Goal: Contribute content: Add original content to the website for others to see

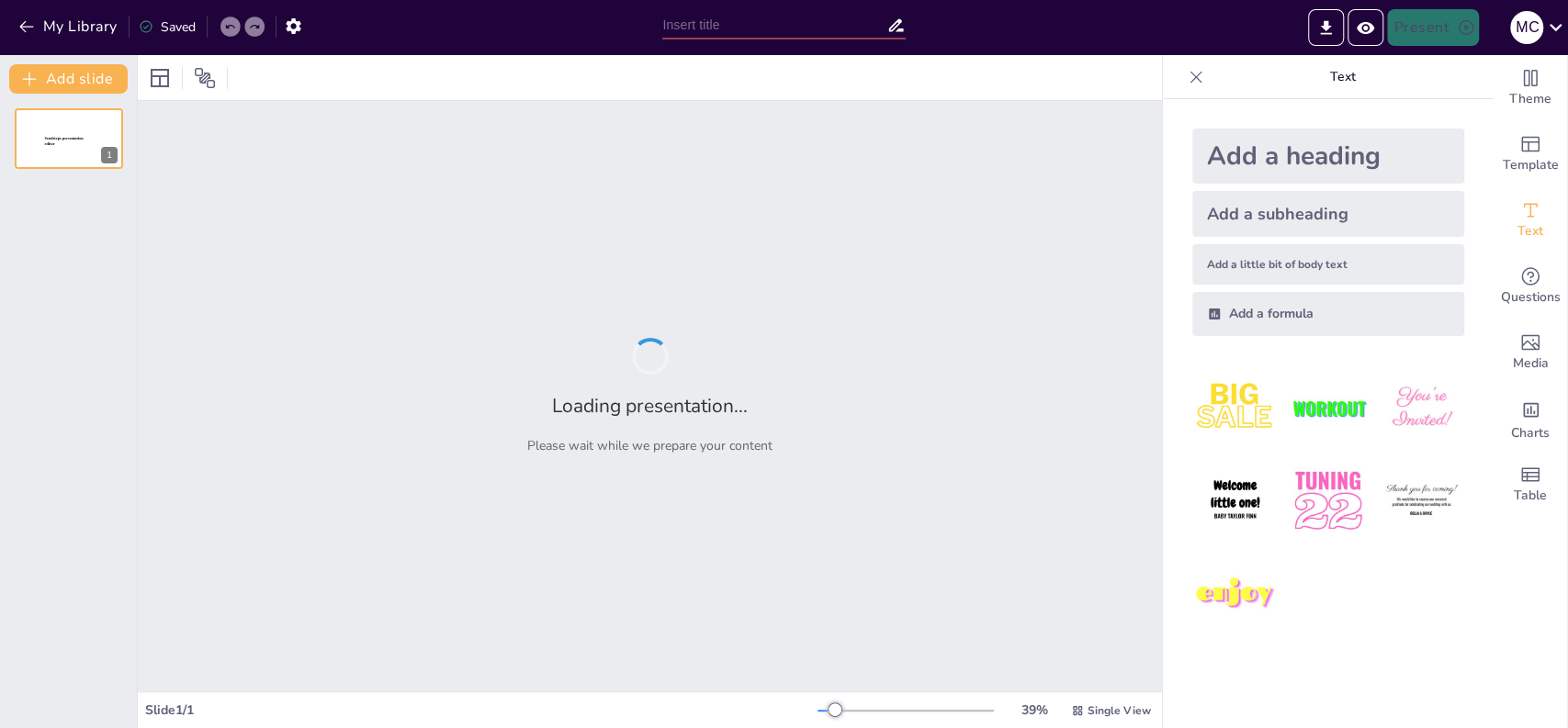
type input "De Oprichting en Structuur van de VOC: Een Historisch Overzicht"
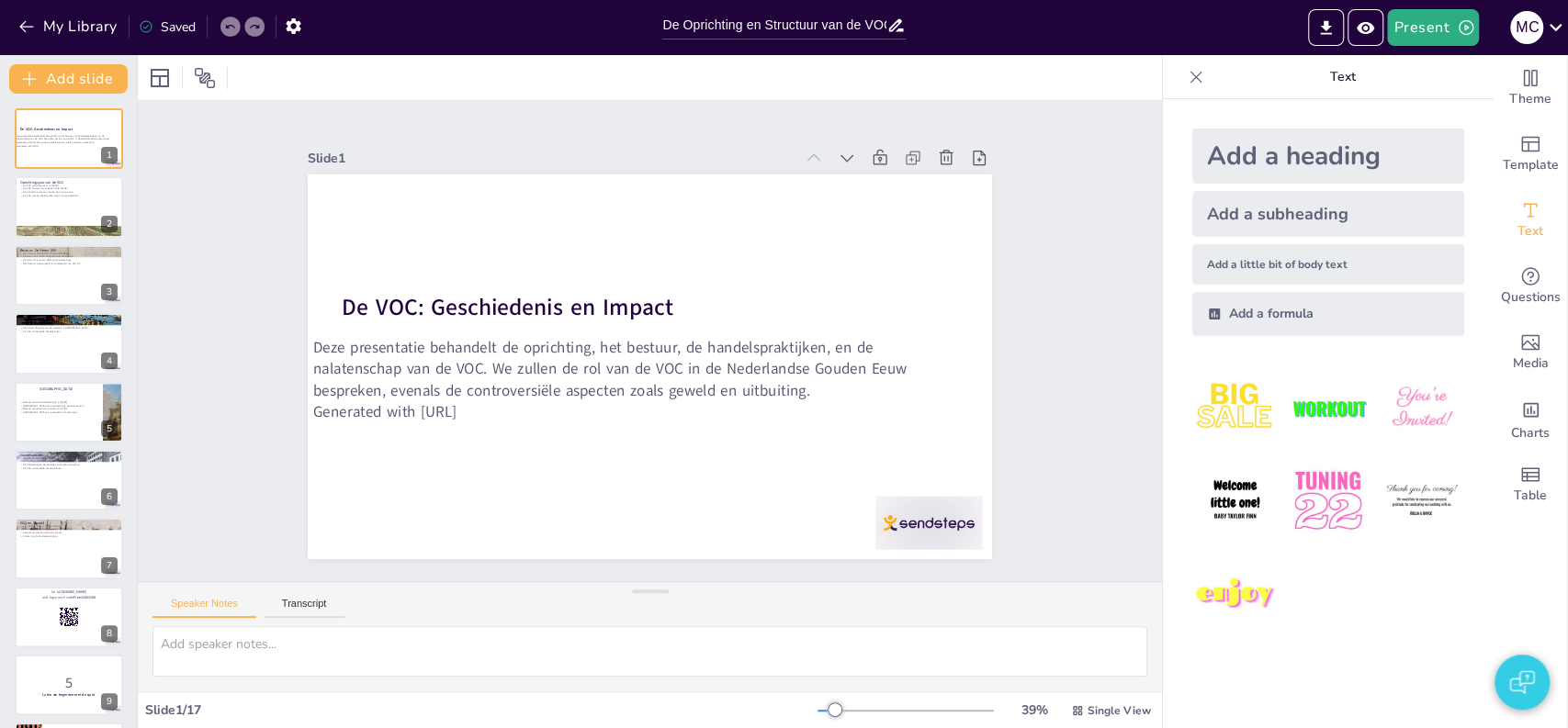
checkbox input "true"
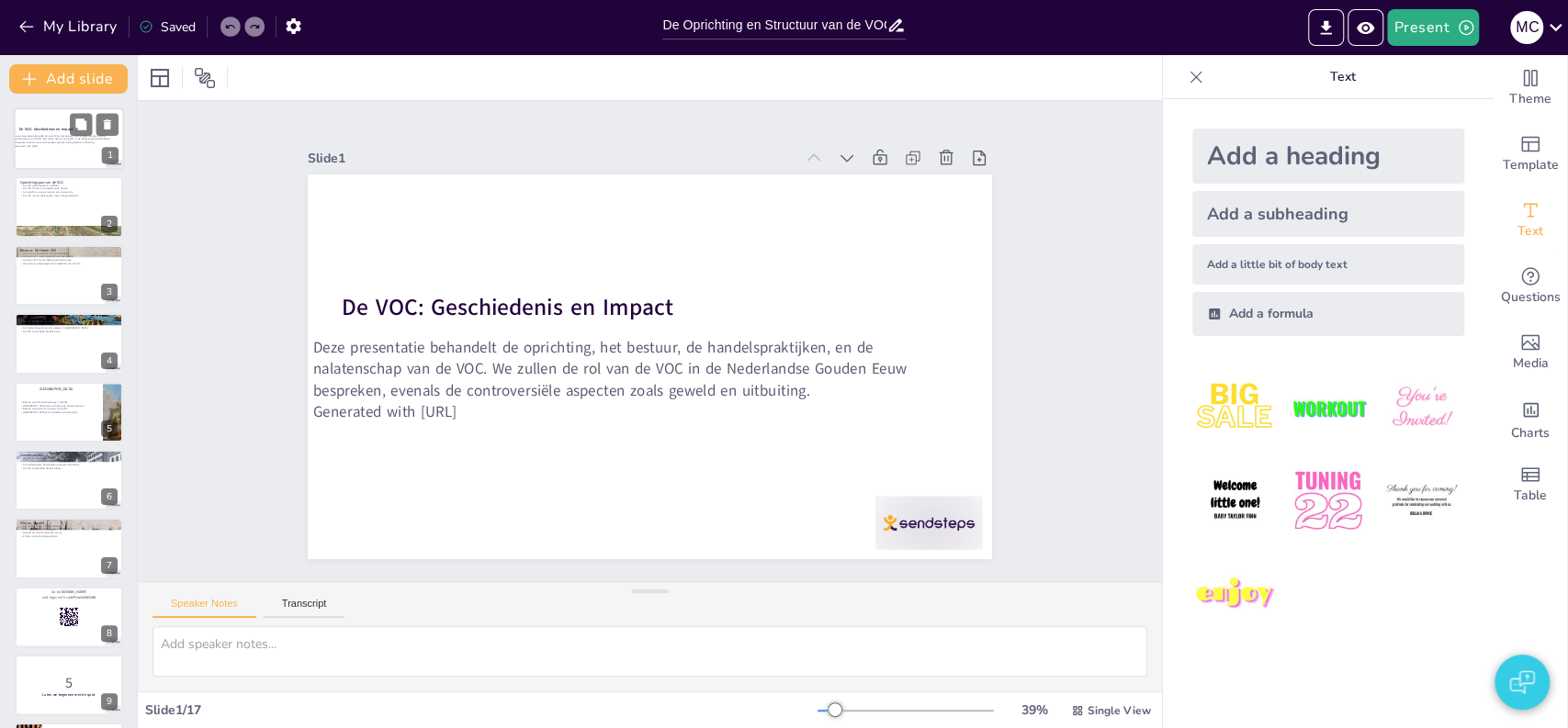
checkbox input "true"
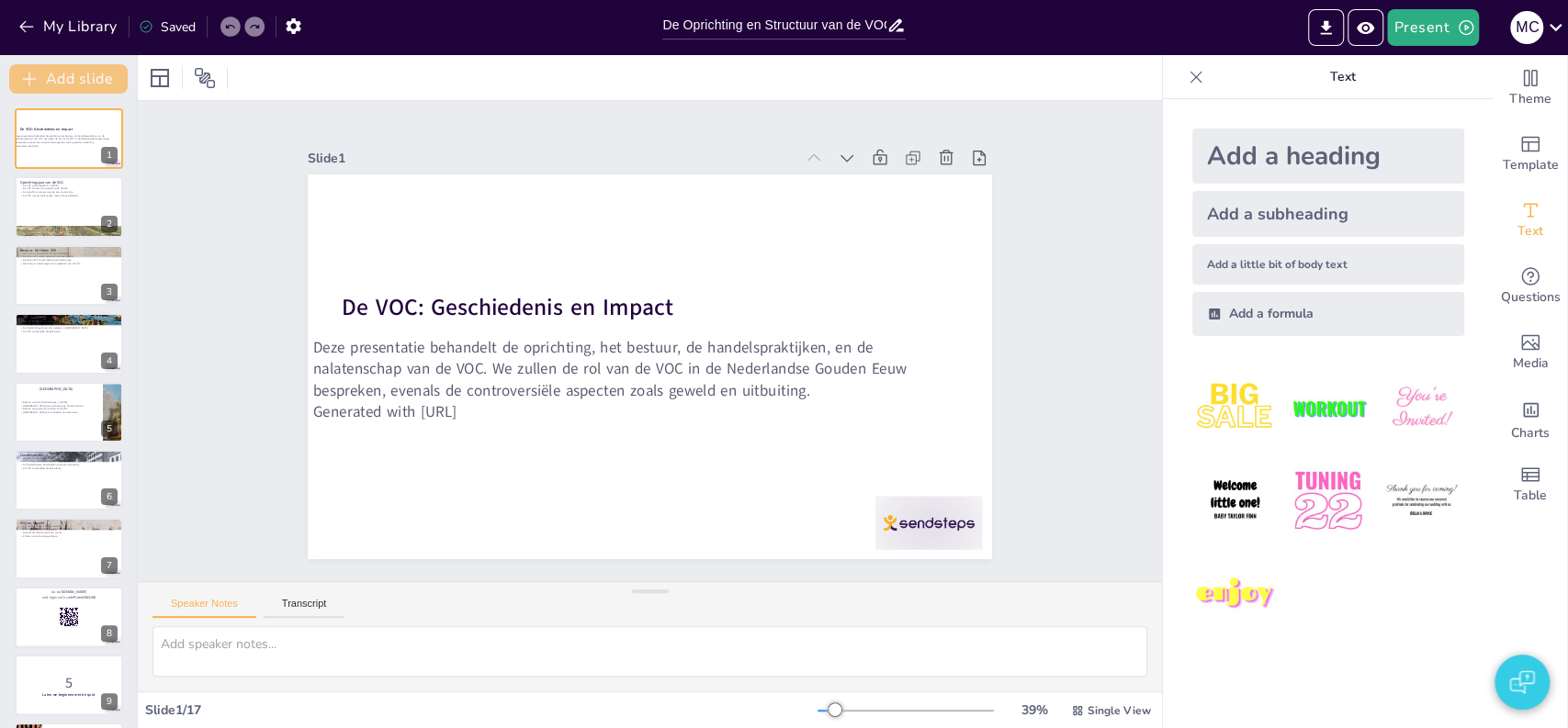
checkbox input "true"
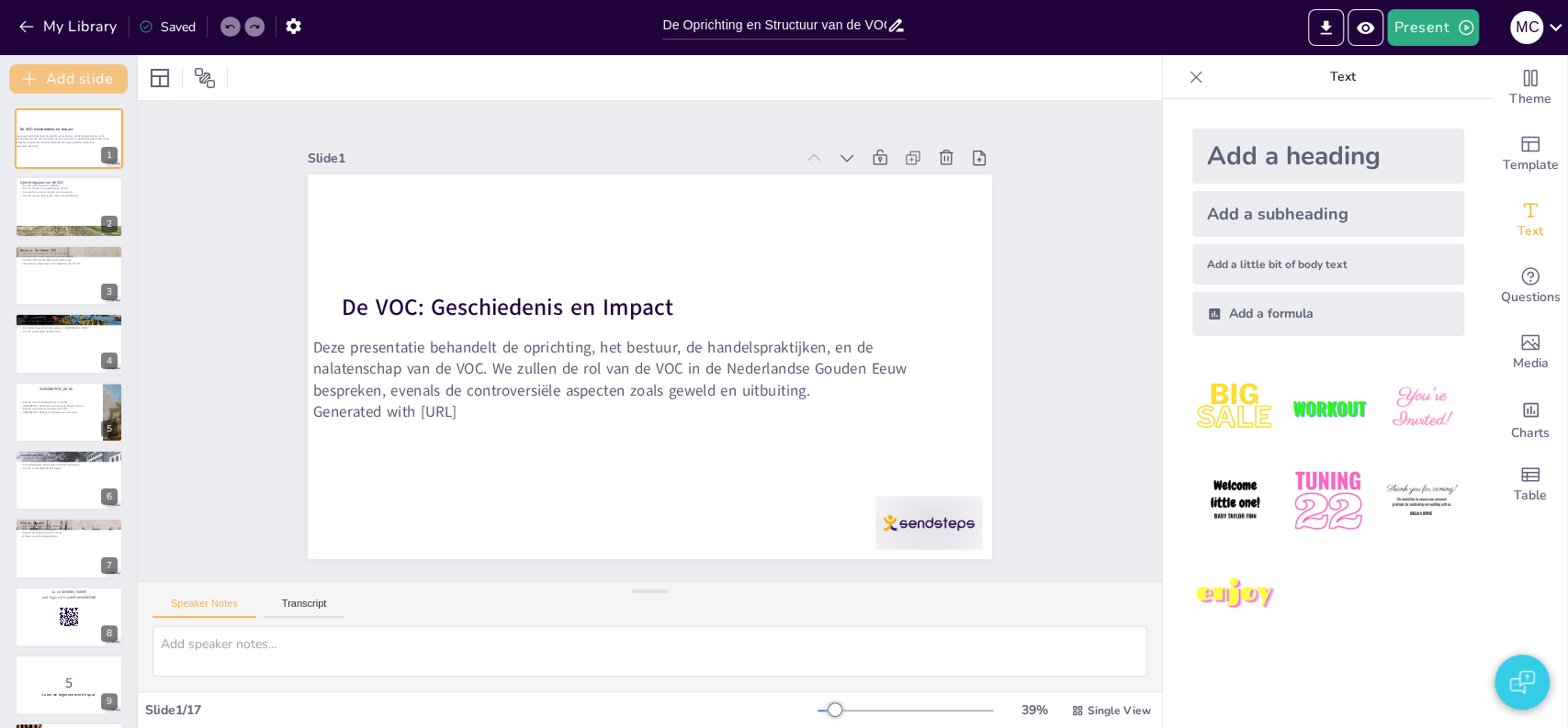
checkbox input "true"
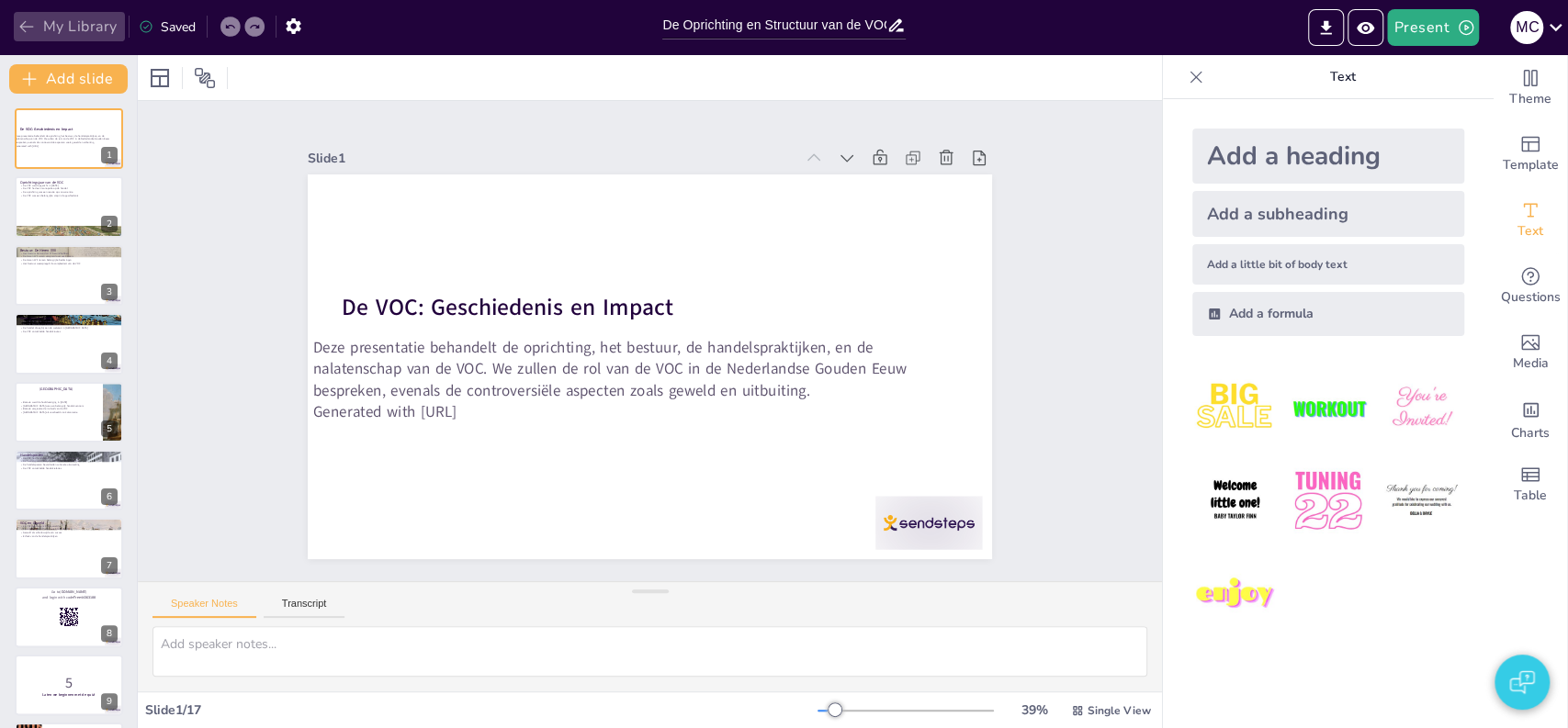
click at [97, 29] on button "My Library" at bounding box center [68, 27] width 111 height 29
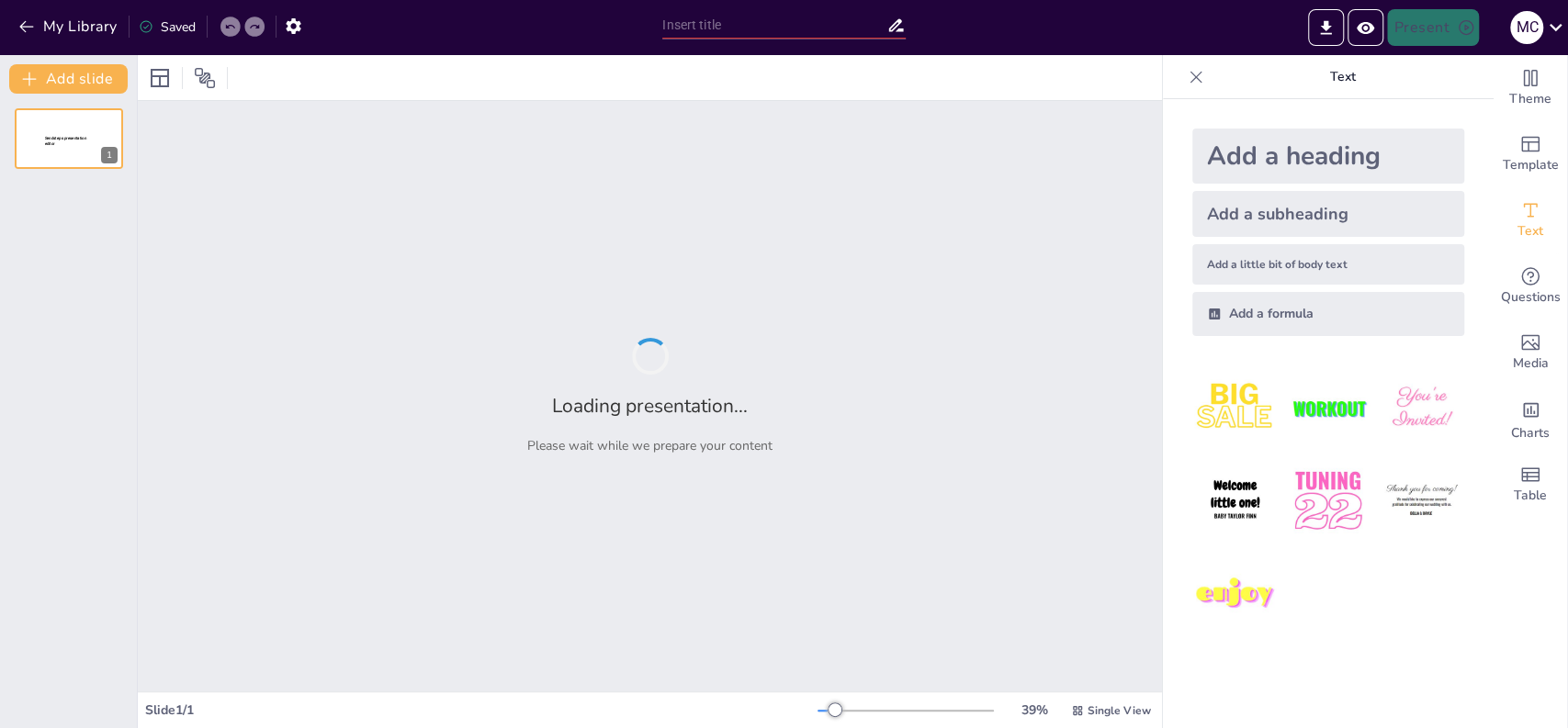
type input "De Rol van de Verenigde Oostindische Compagnie in de Wereldhandel"
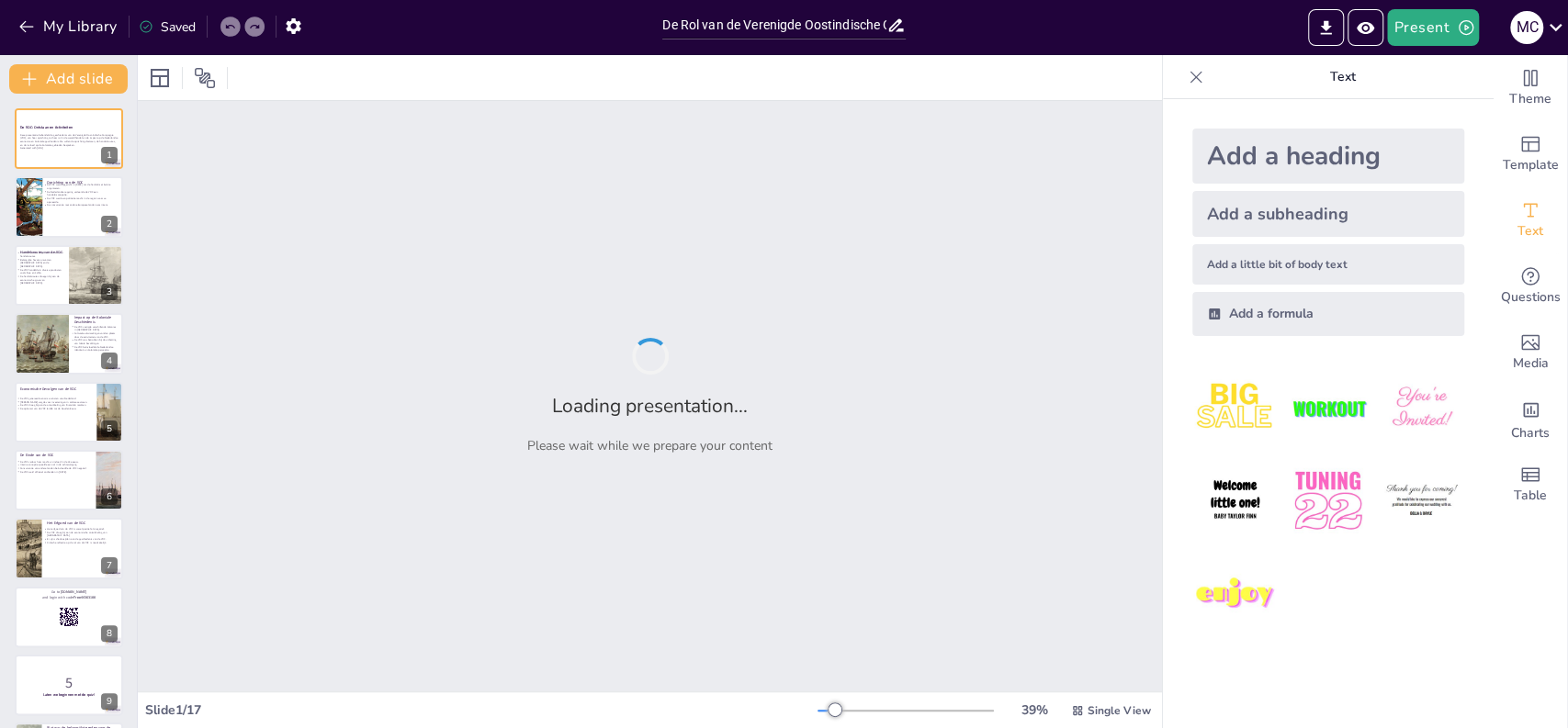
checkbox input "true"
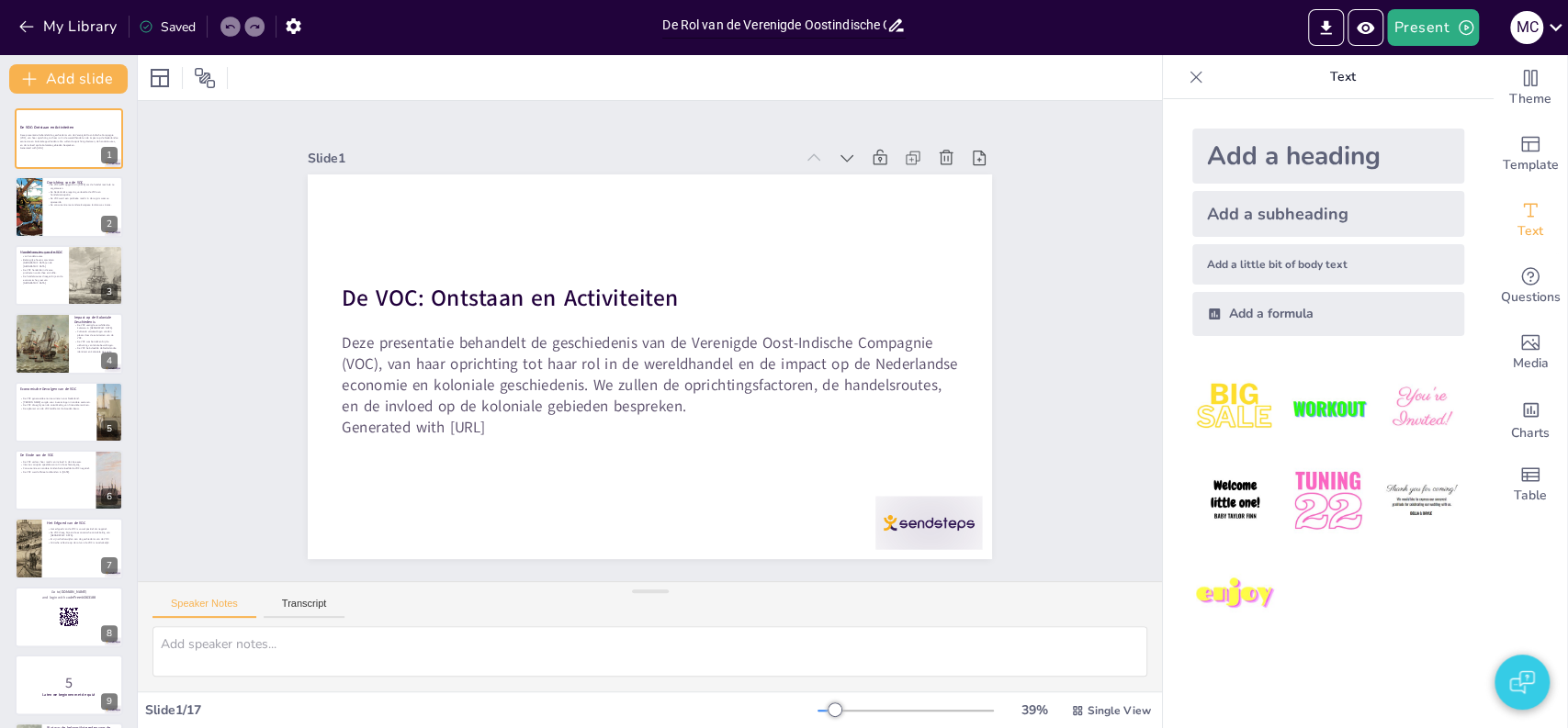
click at [745, 24] on input "De Rol van de Verenigde Oostindische Compagnie in de Wereldhandel" at bounding box center [774, 26] width 224 height 27
checkbox input "true"
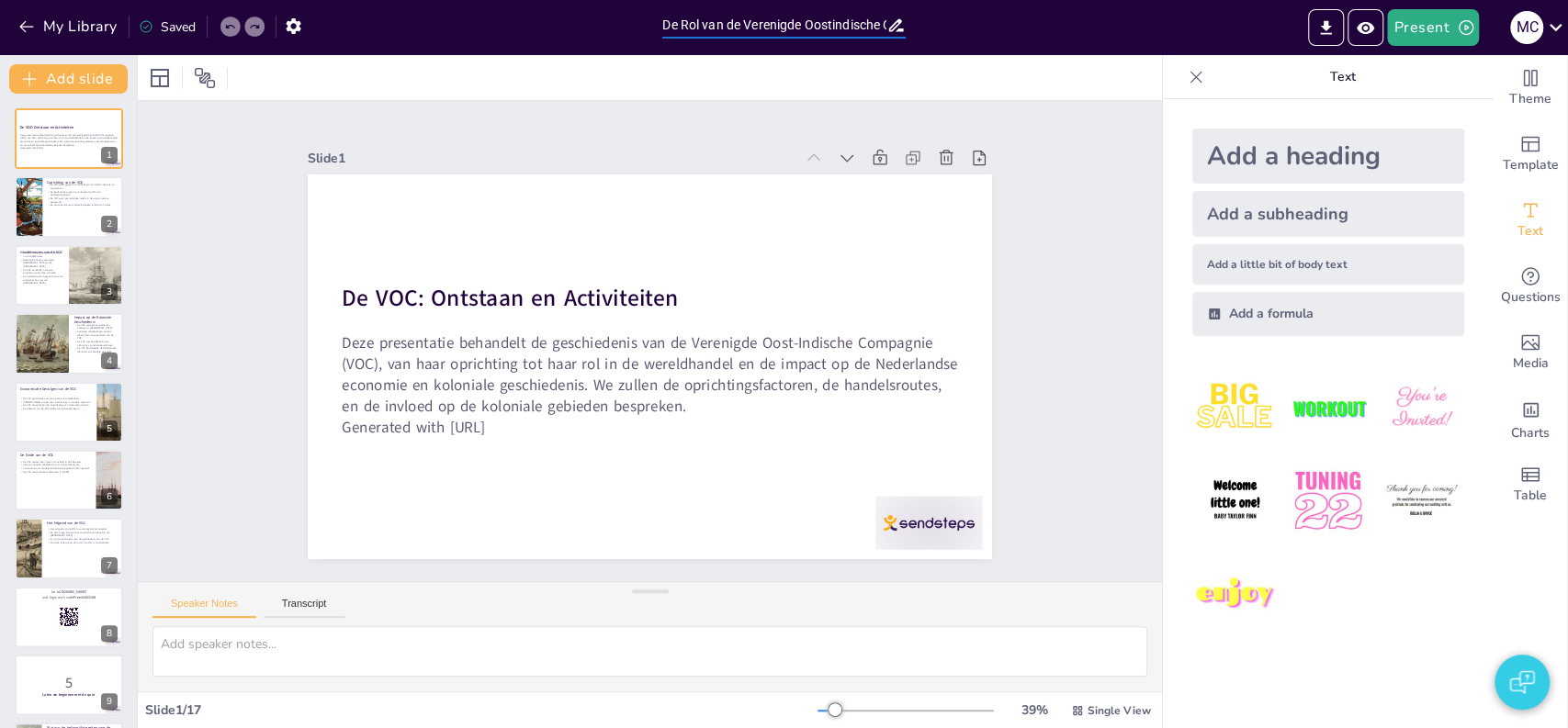
checkbox input "true"
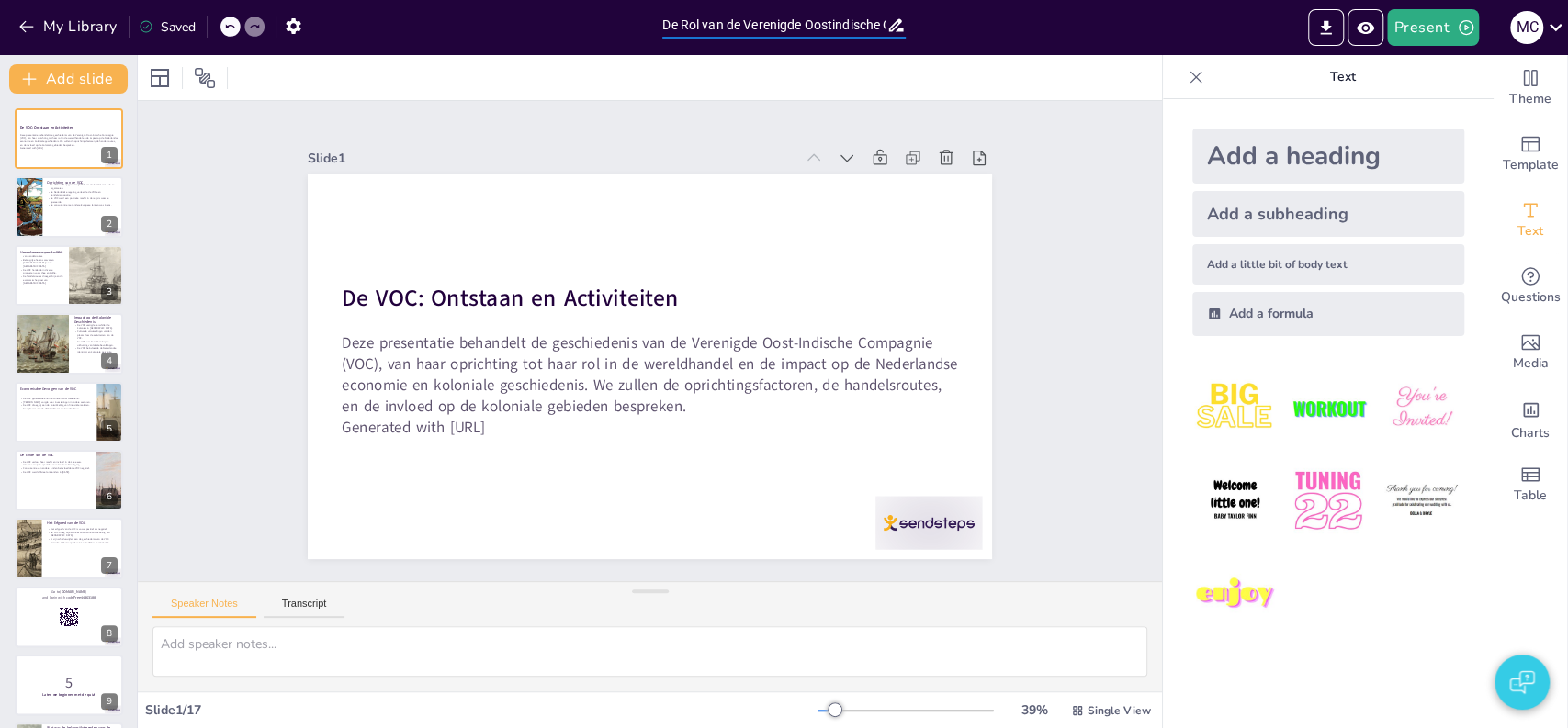
checkbox input "true"
click at [65, 29] on button "My Library" at bounding box center [68, 27] width 111 height 29
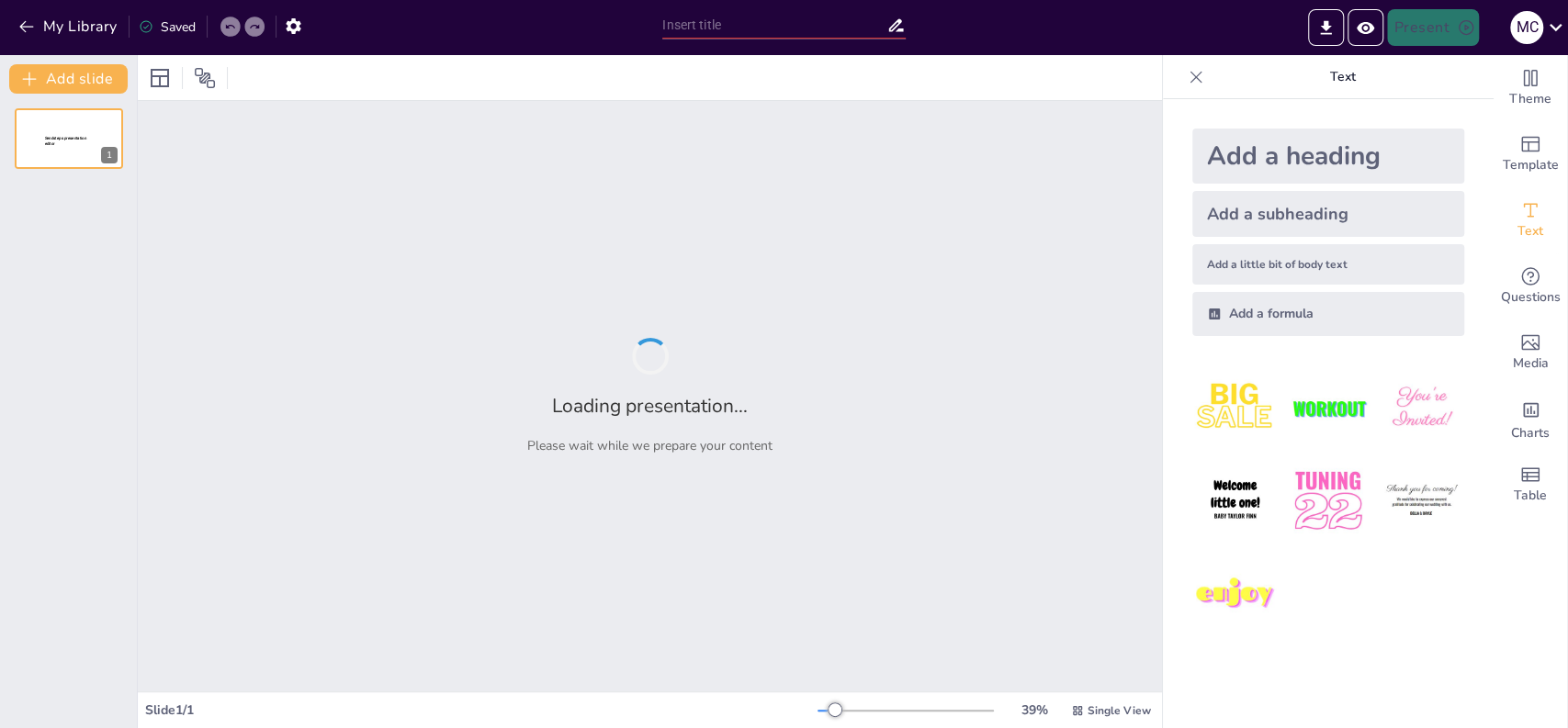
type input "De Rol van de Verenigde Oostindische Compagnie in de Wereldhandel"
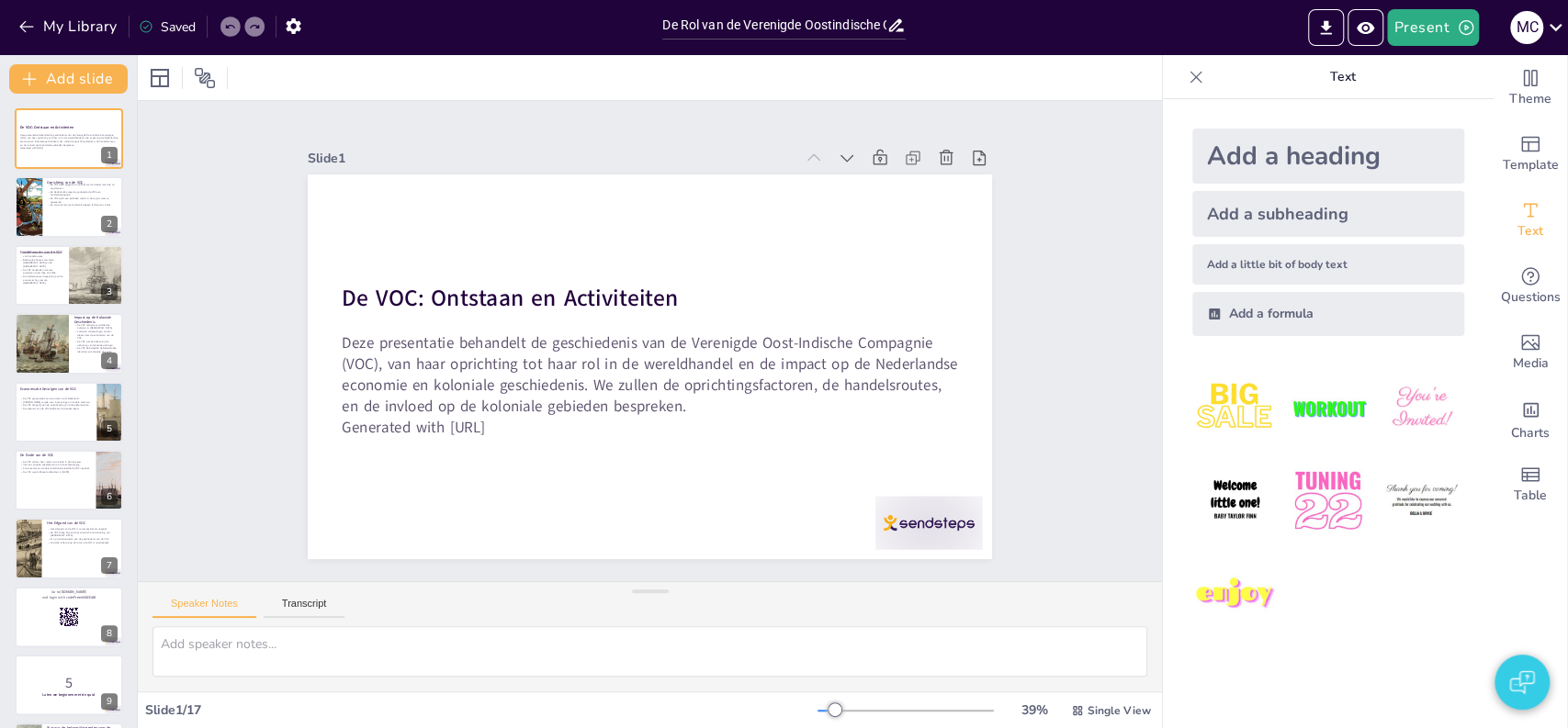
checkbox input "true"
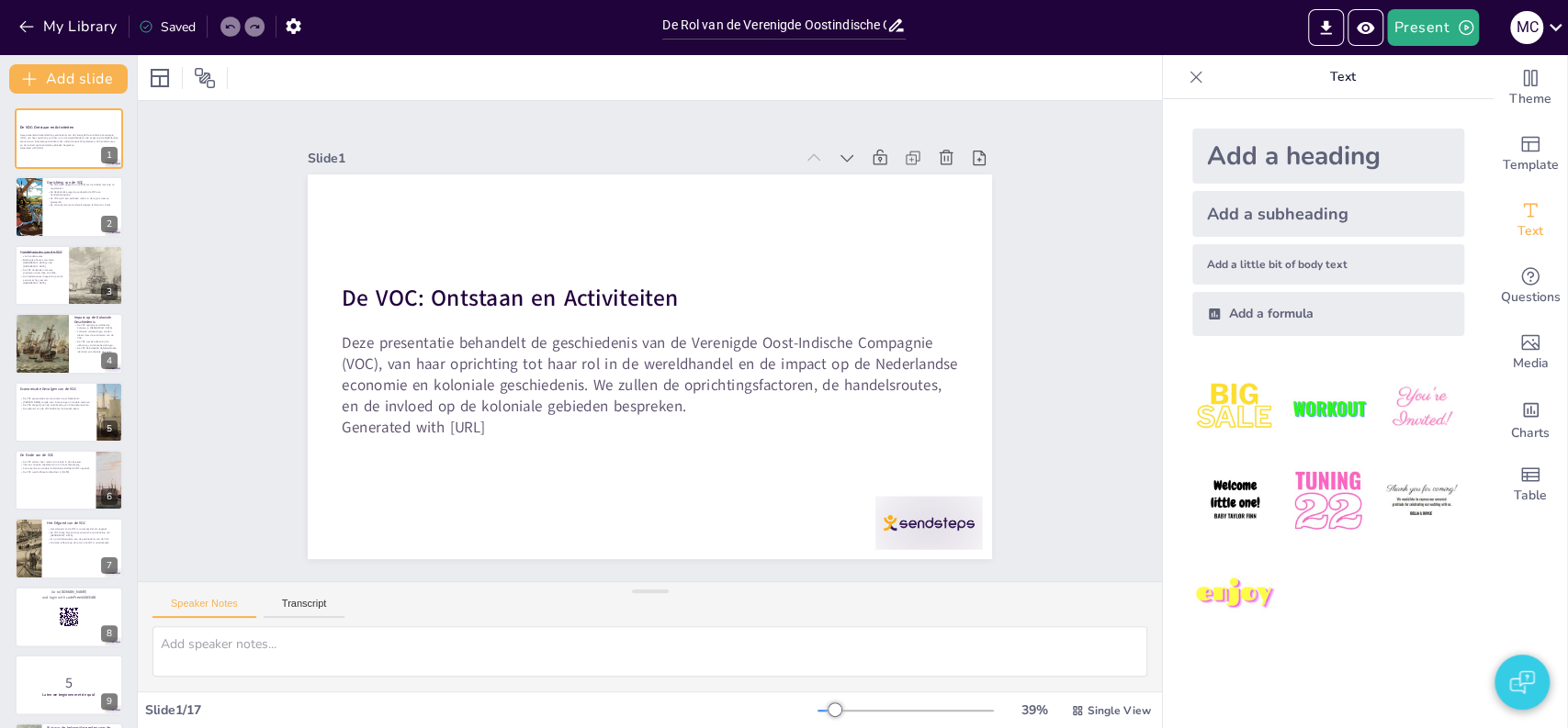
checkbox input "true"
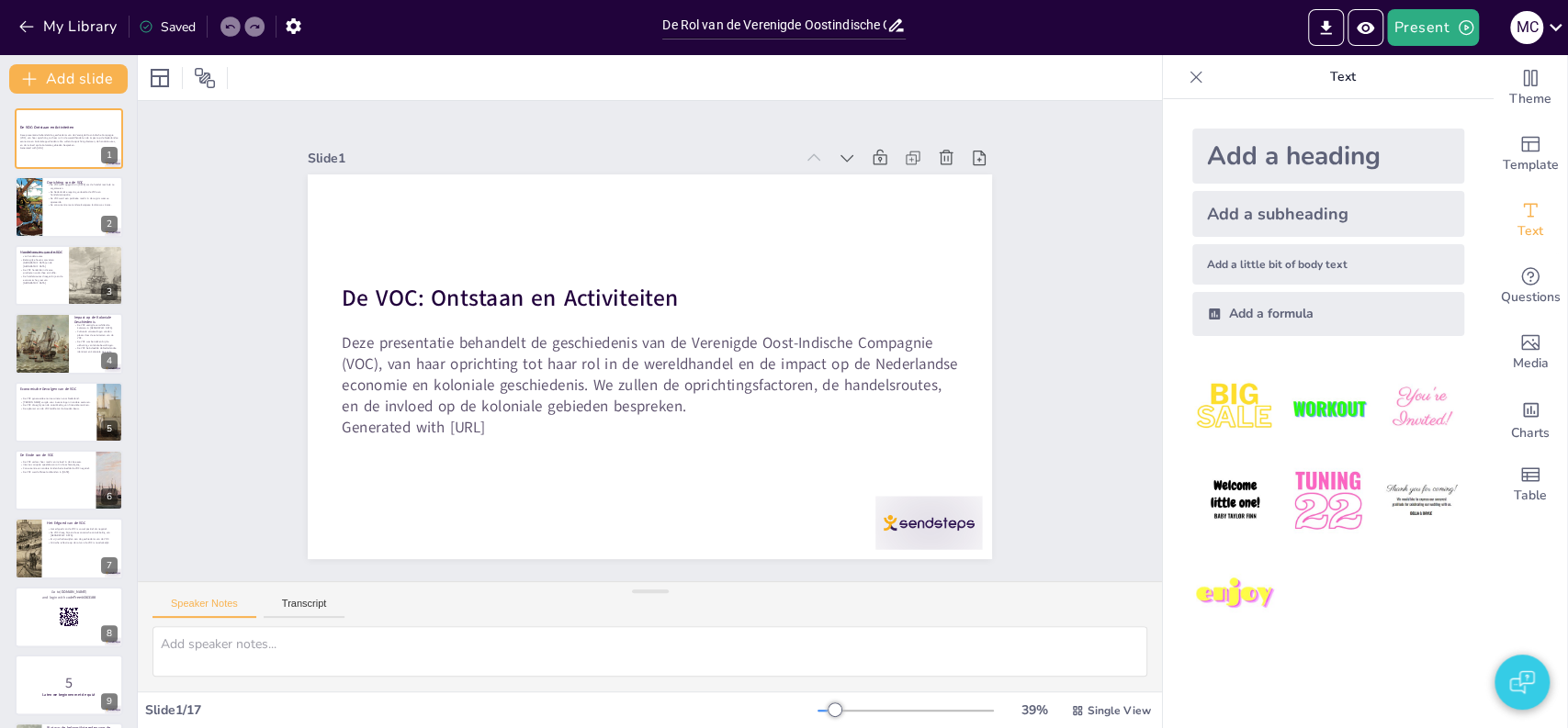
checkbox input "true"
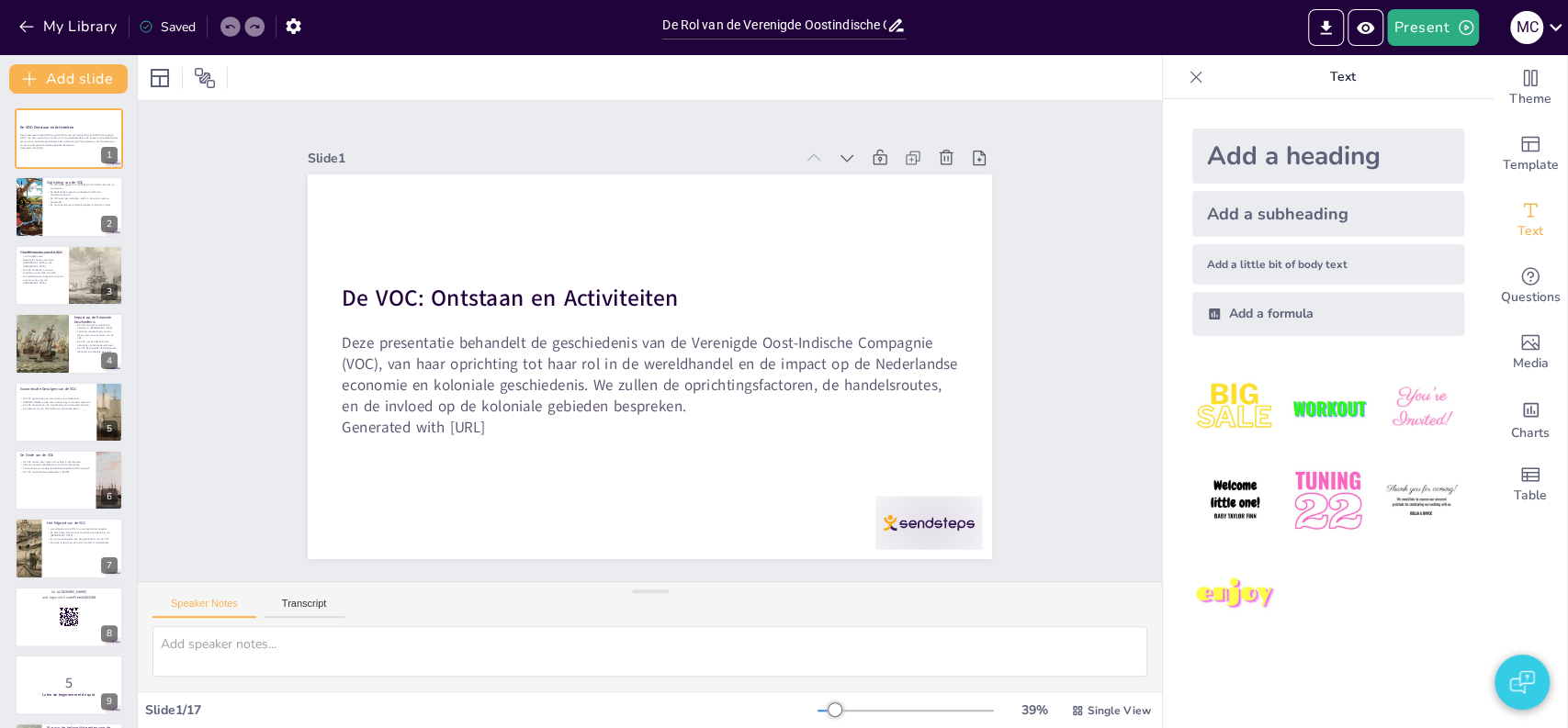
checkbox input "true"
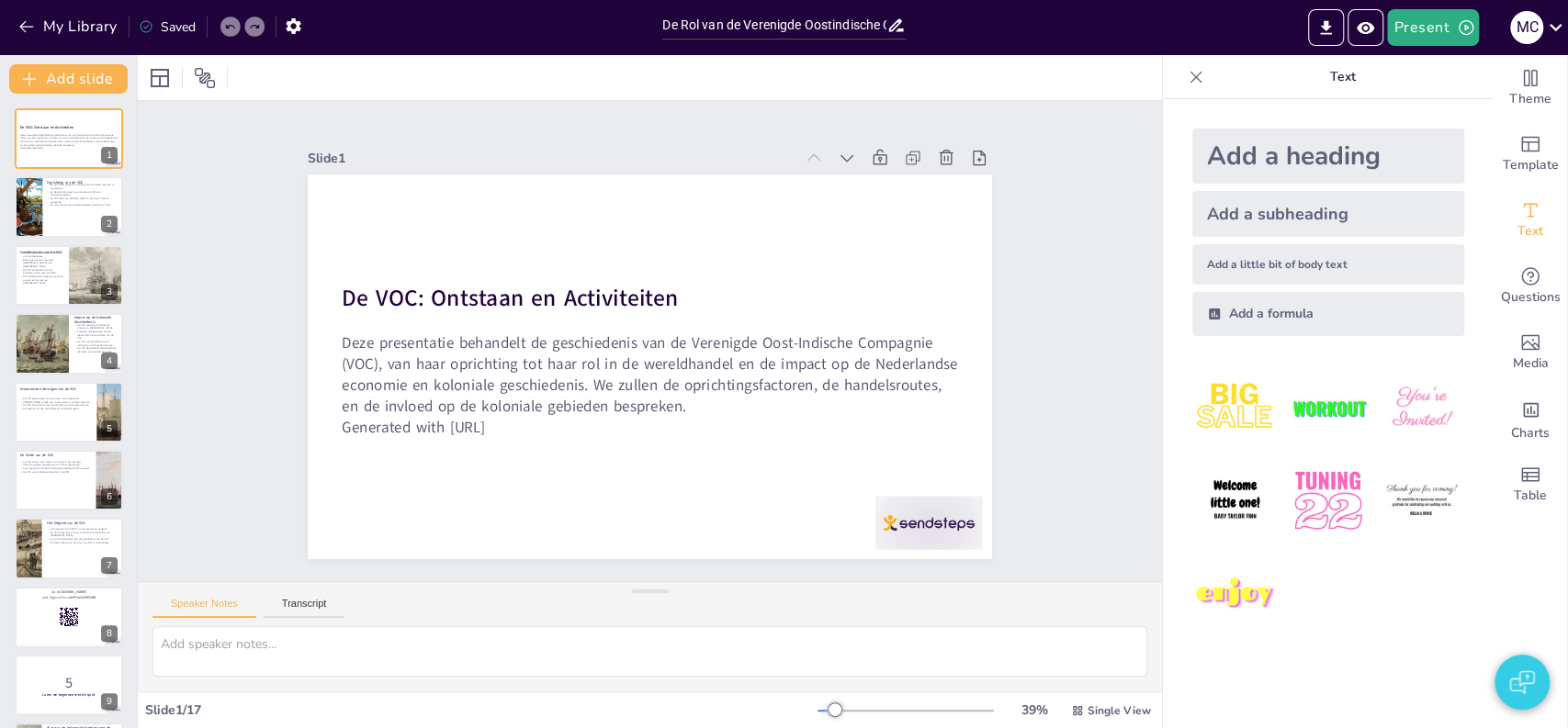
checkbox input "true"
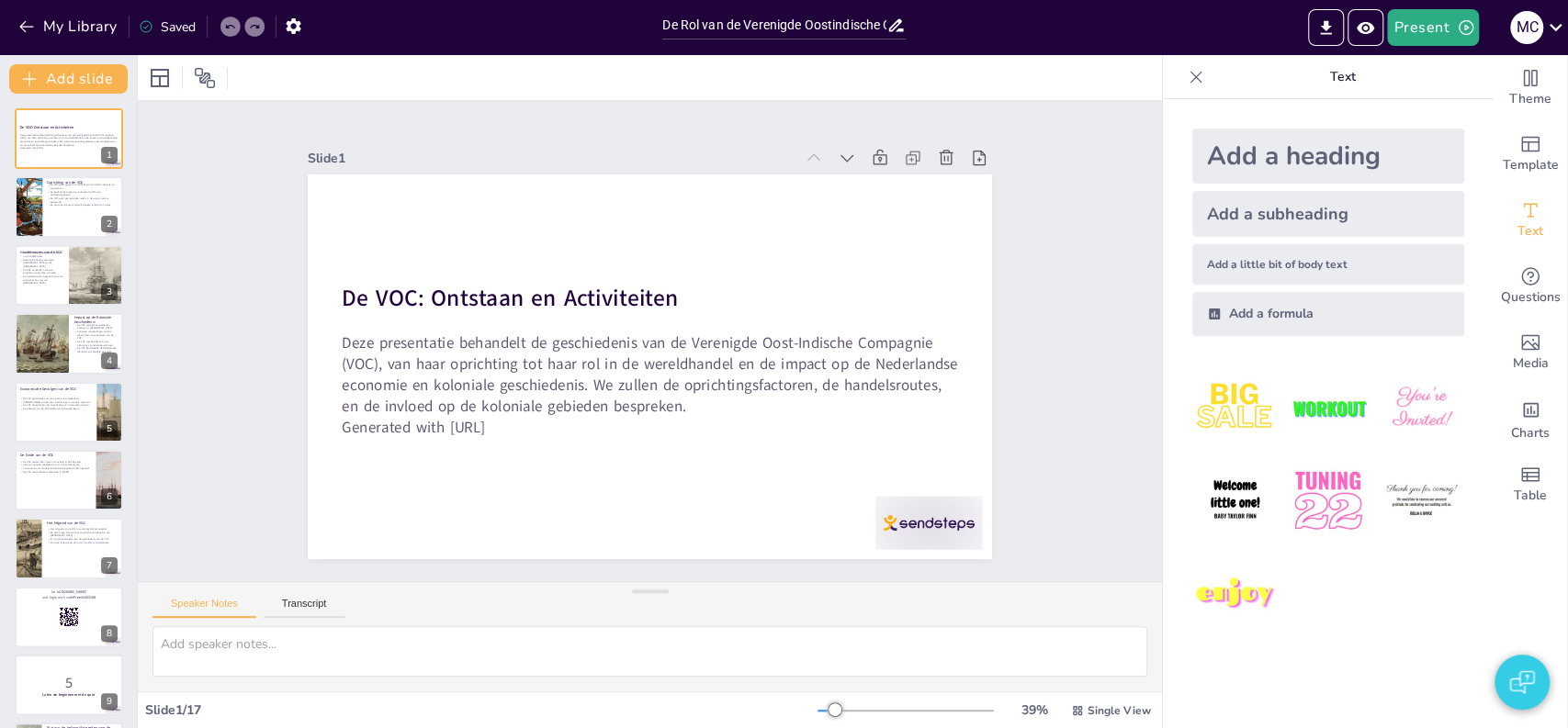
checkbox input "true"
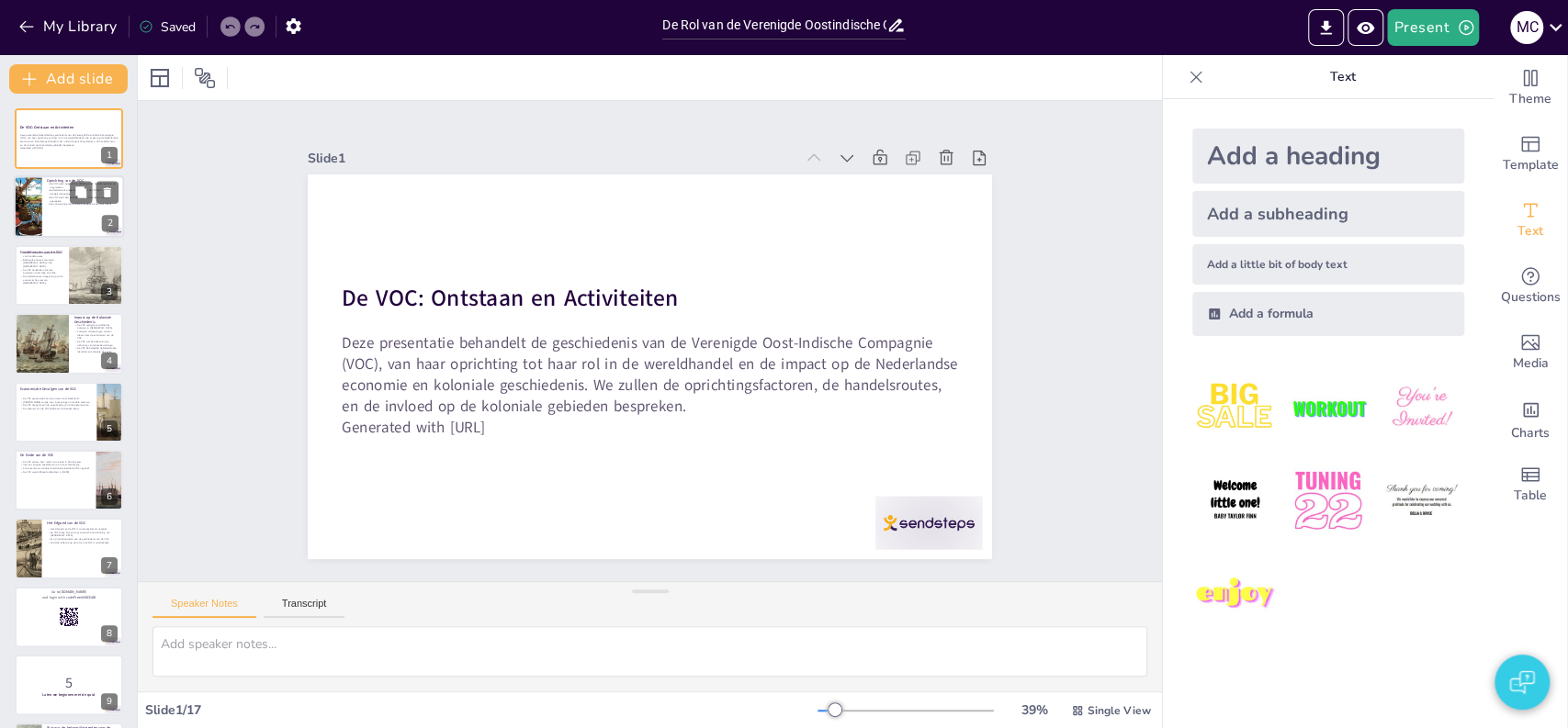
checkbox input "true"
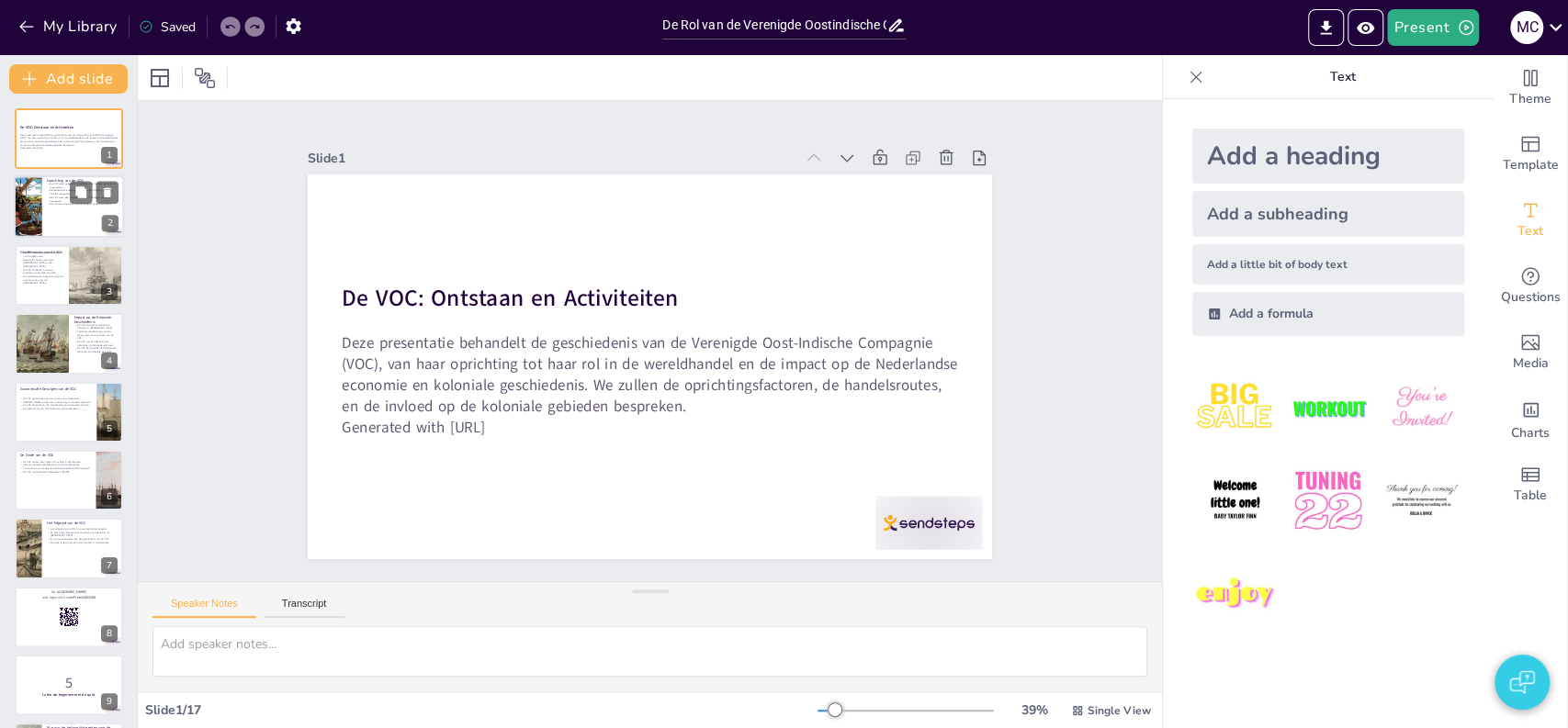
checkbox input "true"
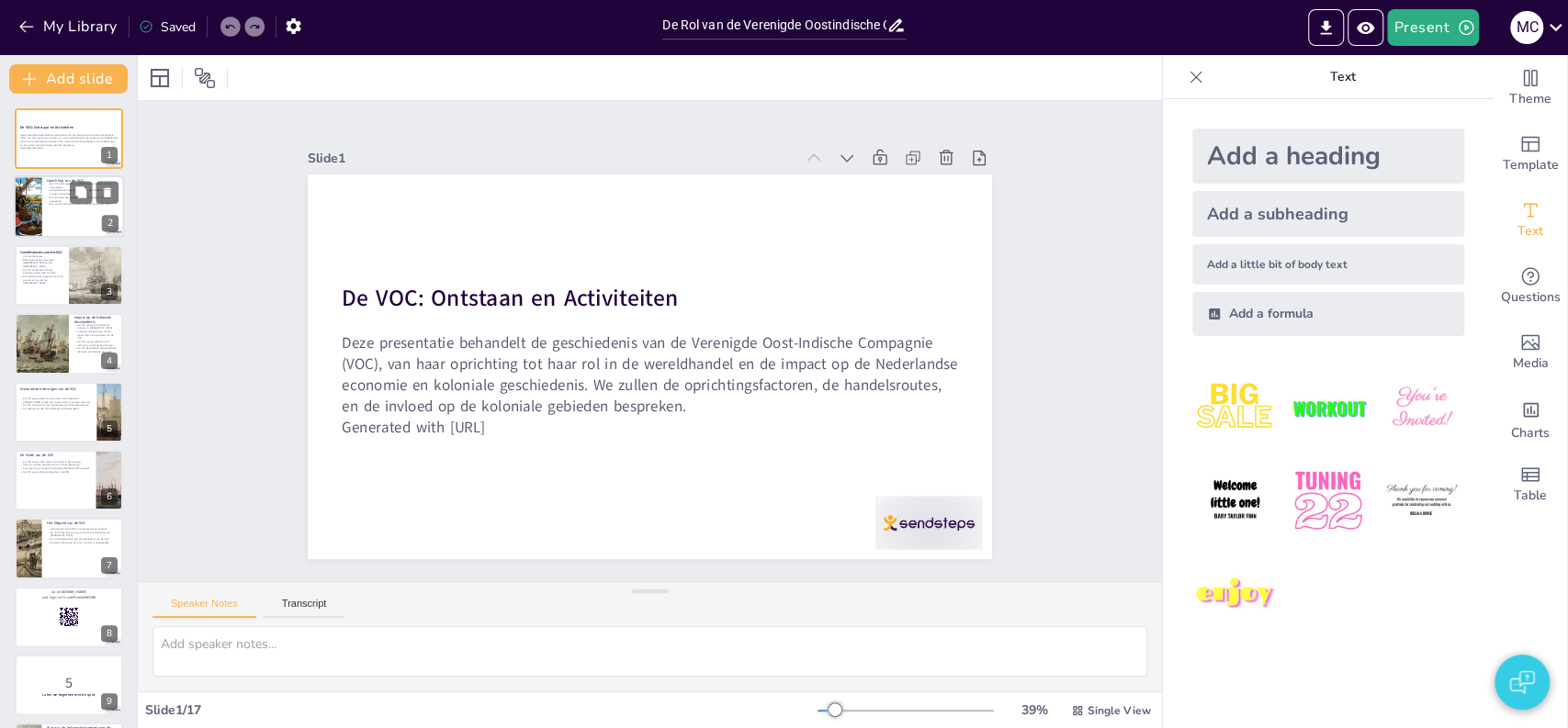
click at [35, 210] on div at bounding box center [28, 207] width 63 height 63
type textarea "De oprichting van de VOC in 1602 was een cruciale stap in de Nederlandse handel…"
checkbox input "true"
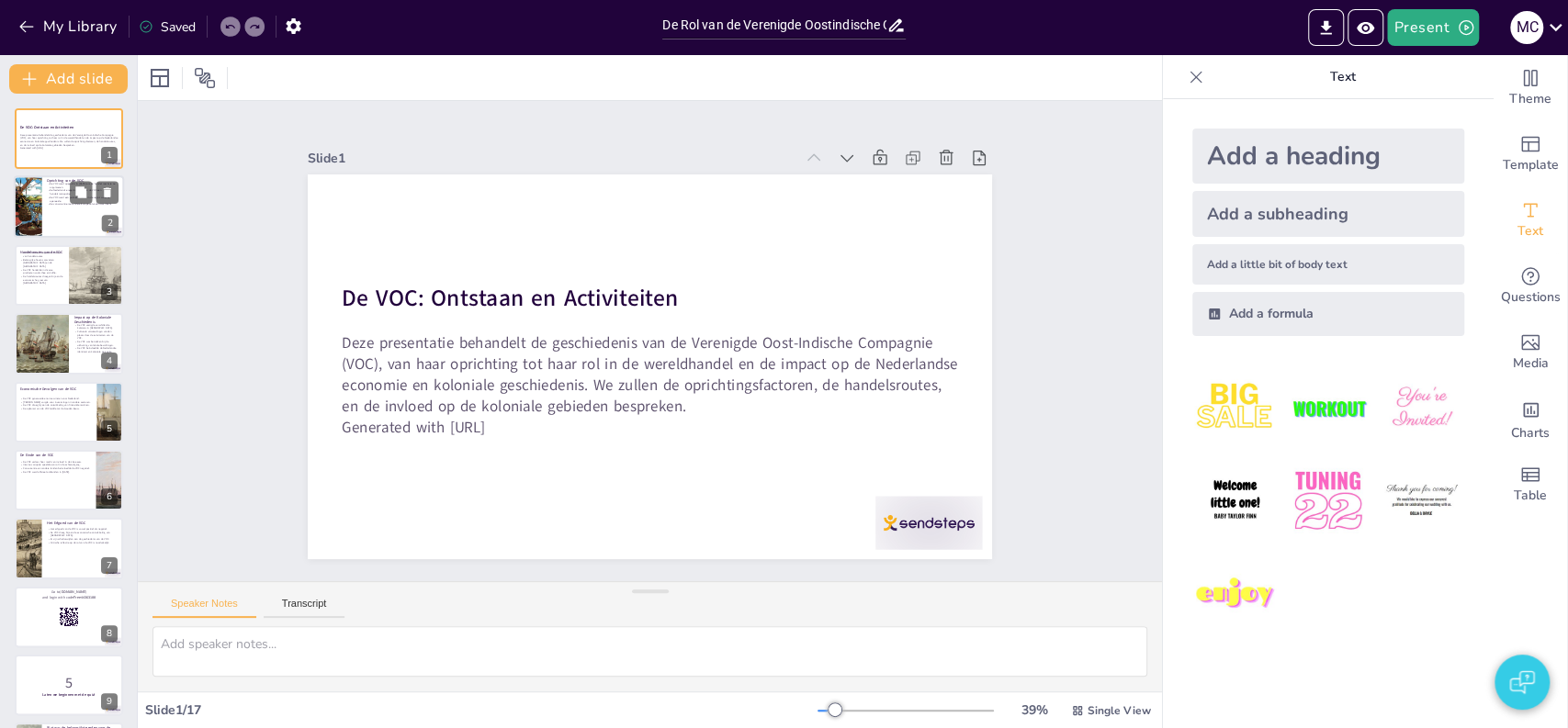
checkbox input "true"
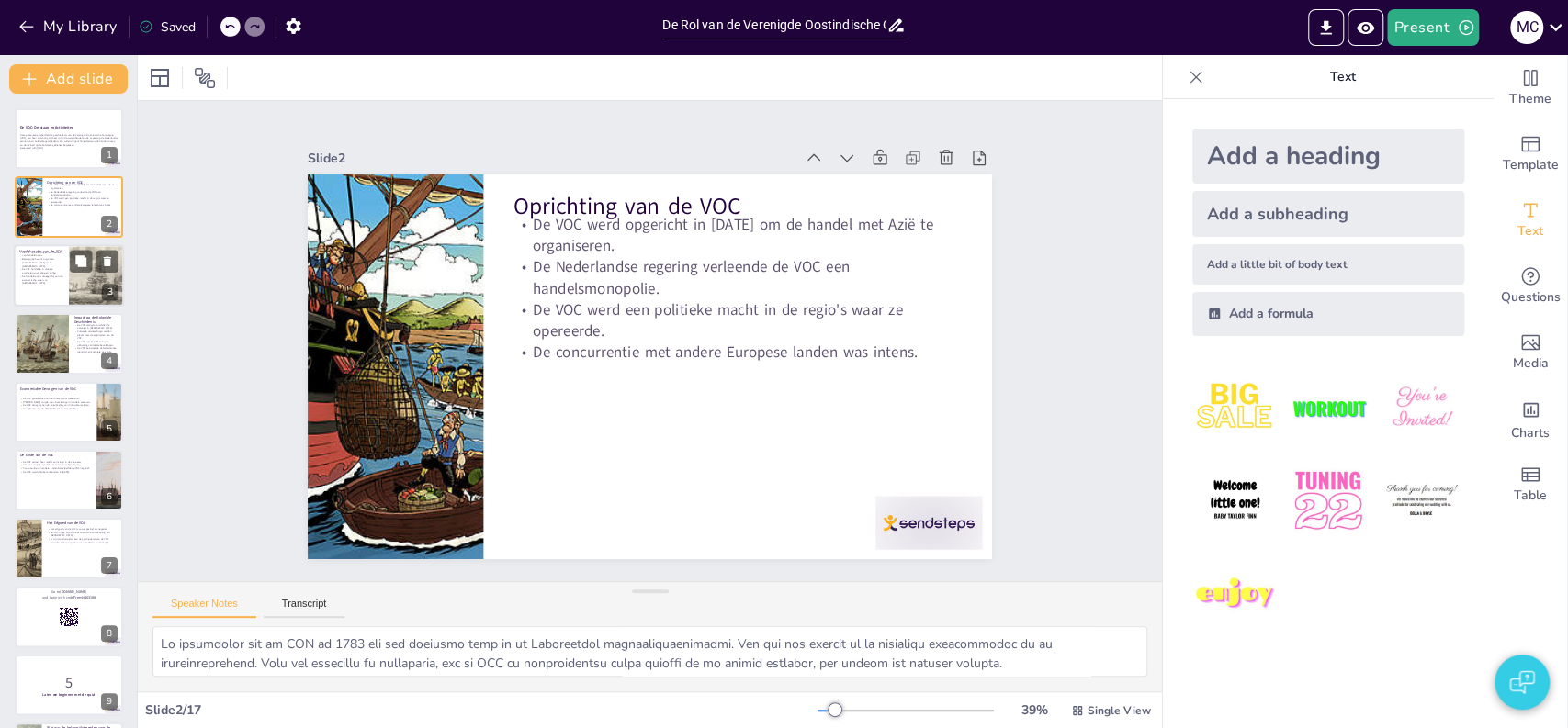
checkbox input "true"
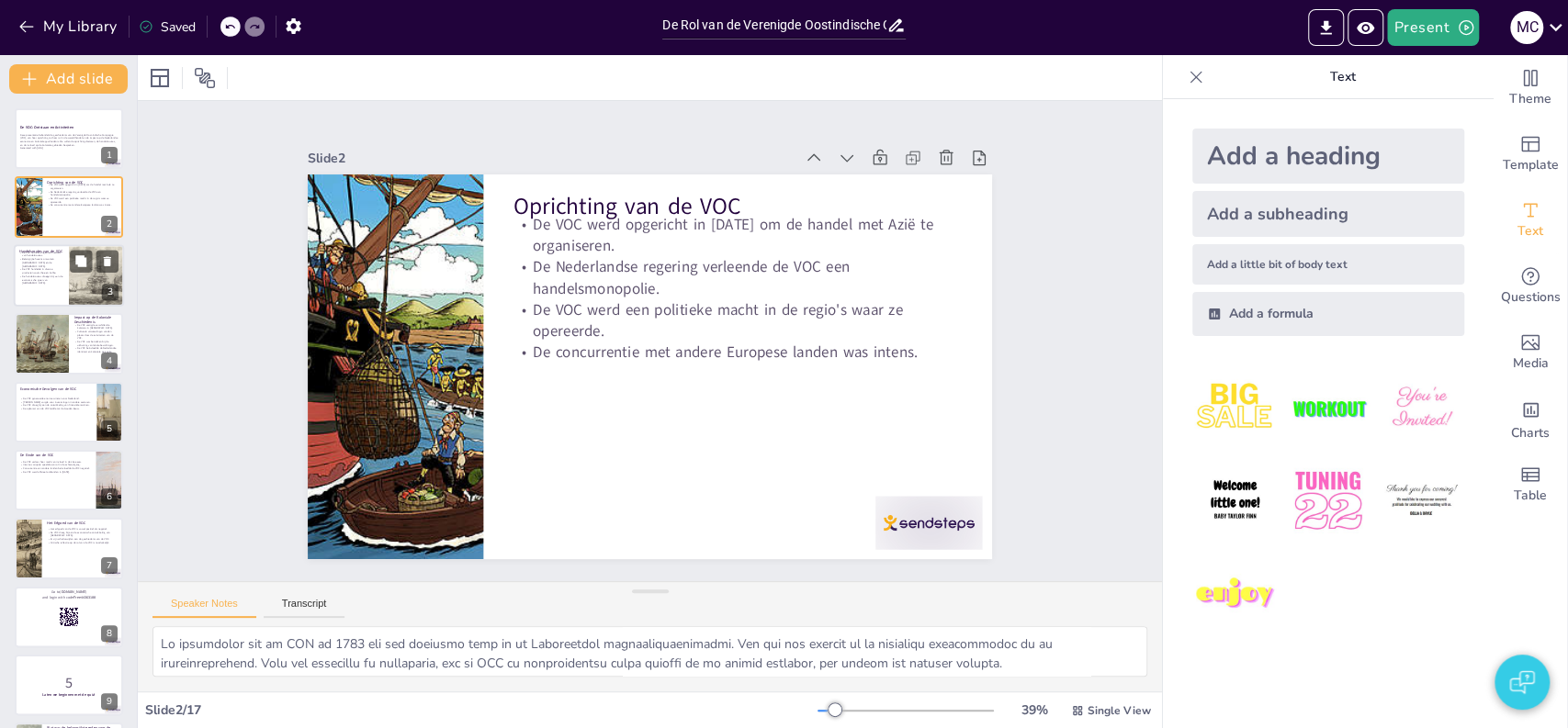
checkbox input "true"
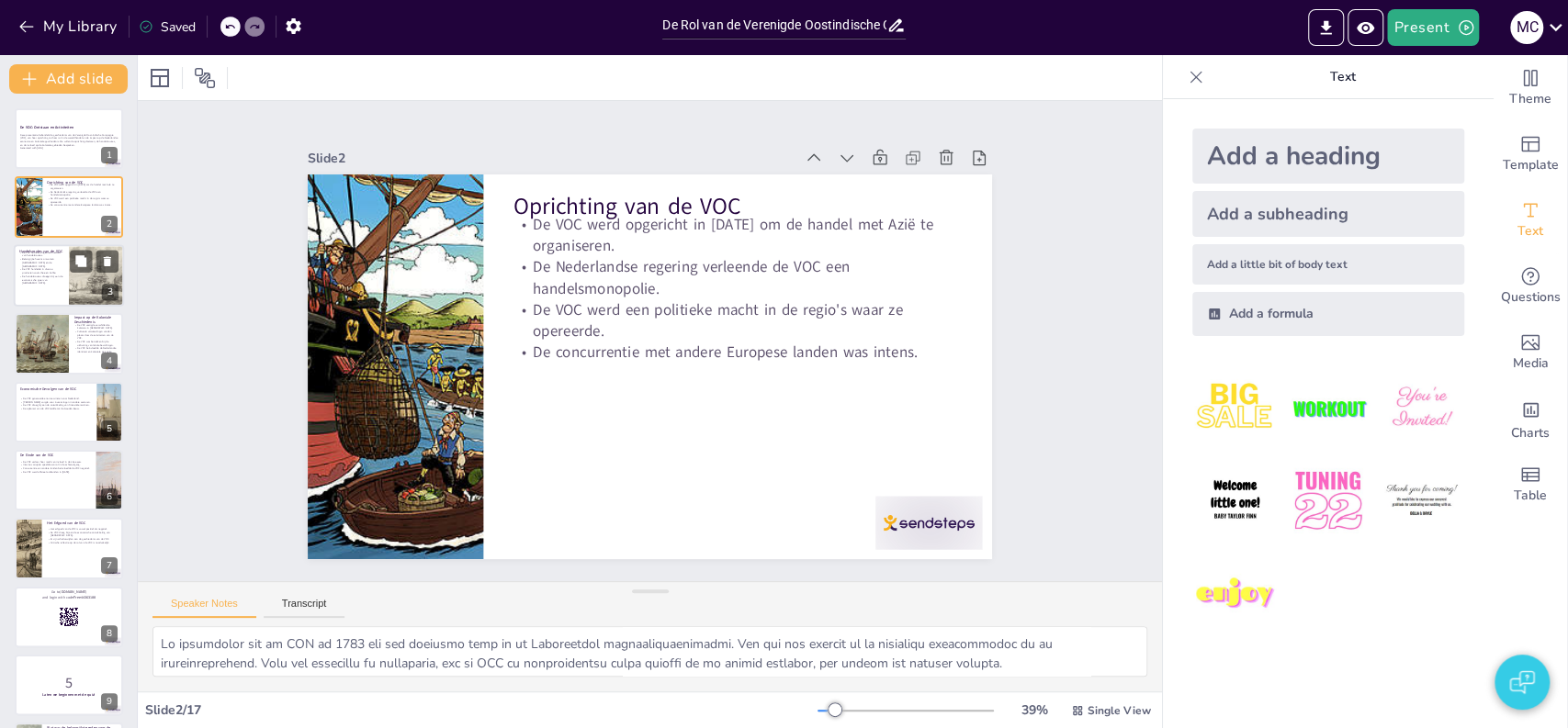
checkbox input "true"
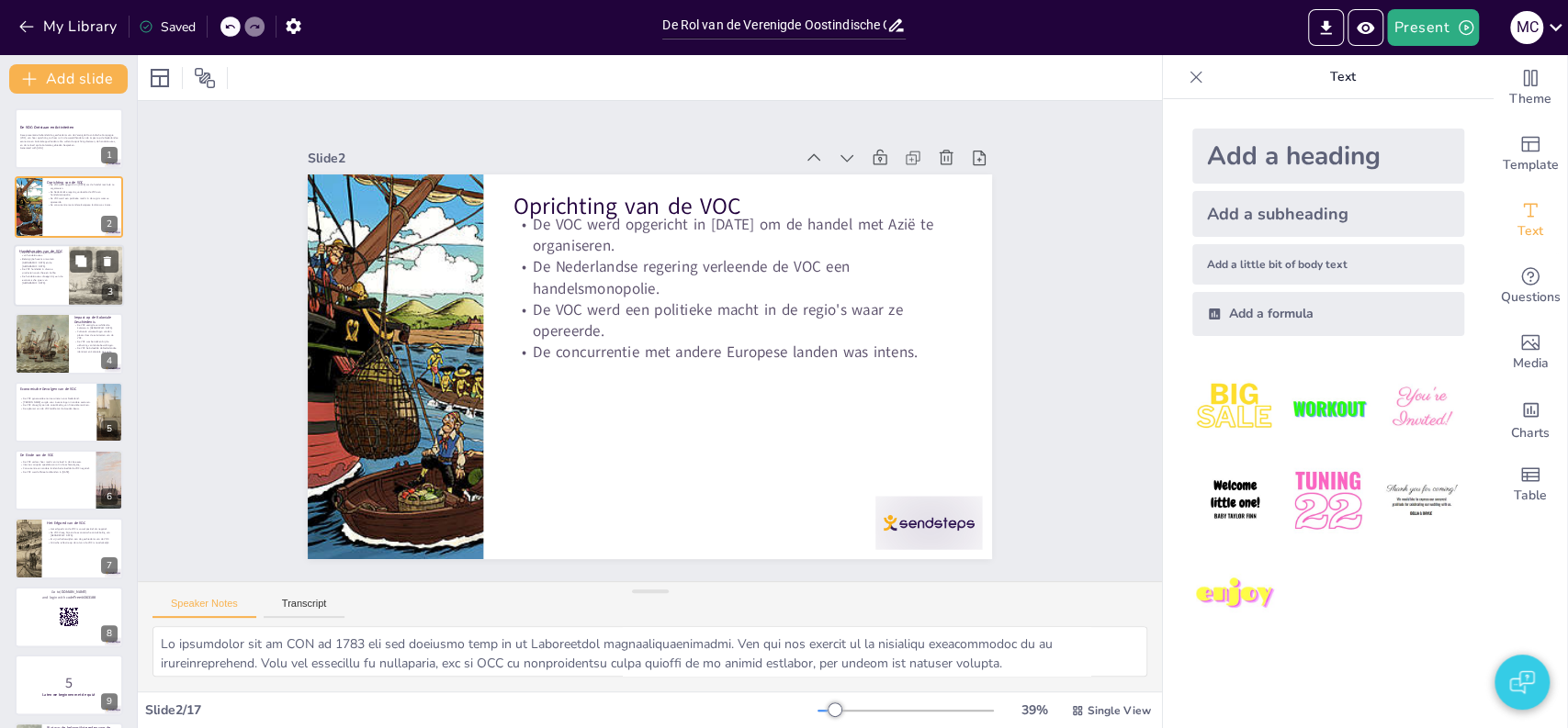
checkbox input "true"
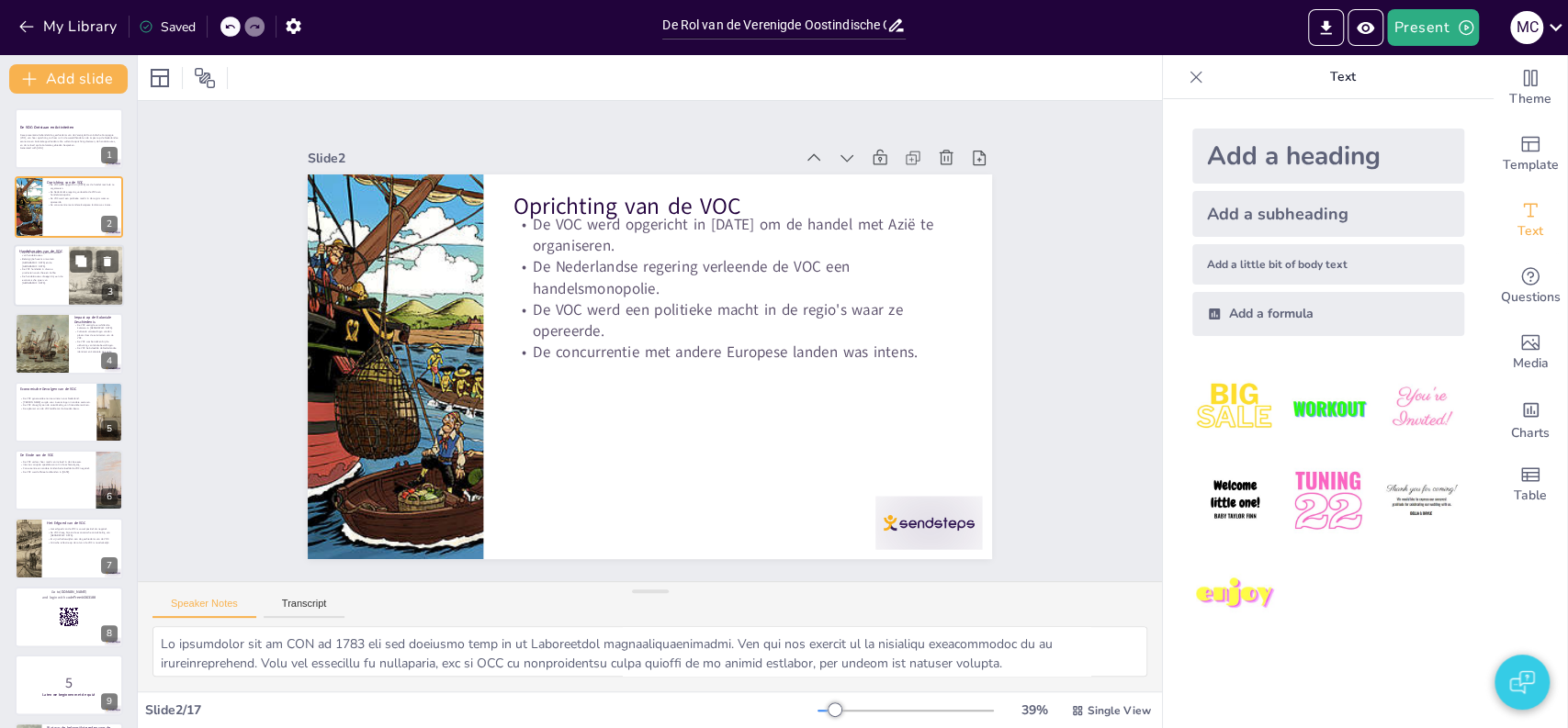
click at [54, 284] on div at bounding box center [68, 276] width 110 height 63
type textarea "Het handelsnetwerk van de VOC was een van de meest geavanceerde van zijn tijd. …"
checkbox input "true"
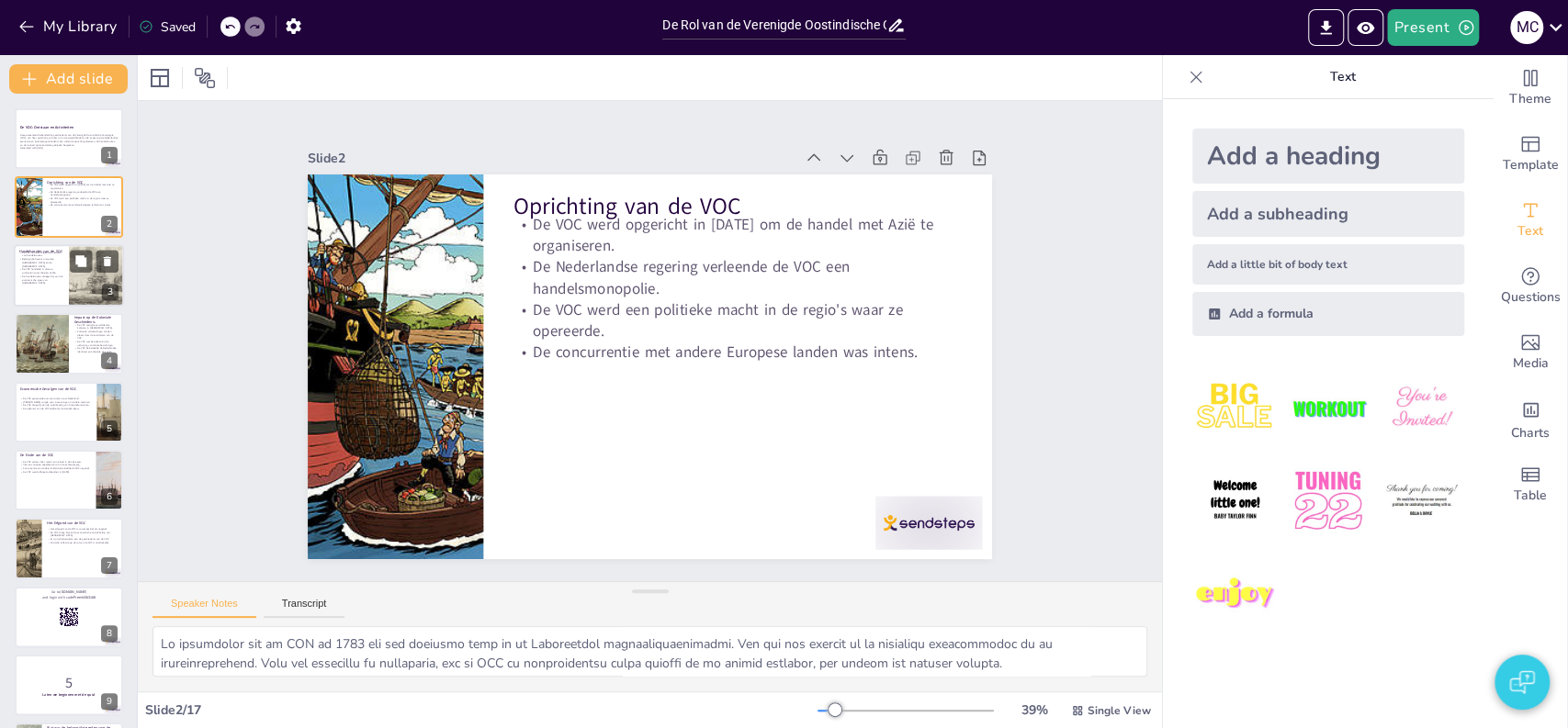
checkbox input "true"
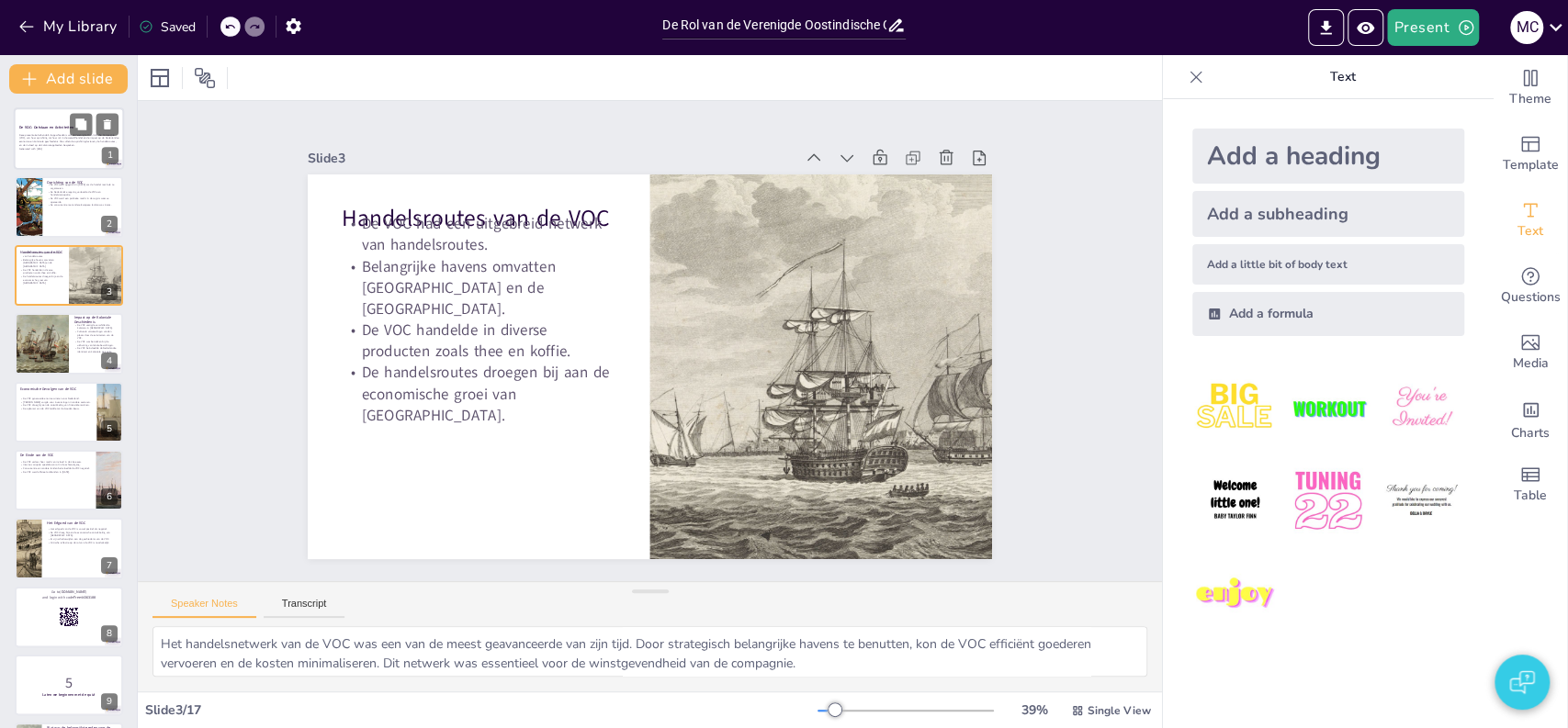
checkbox input "true"
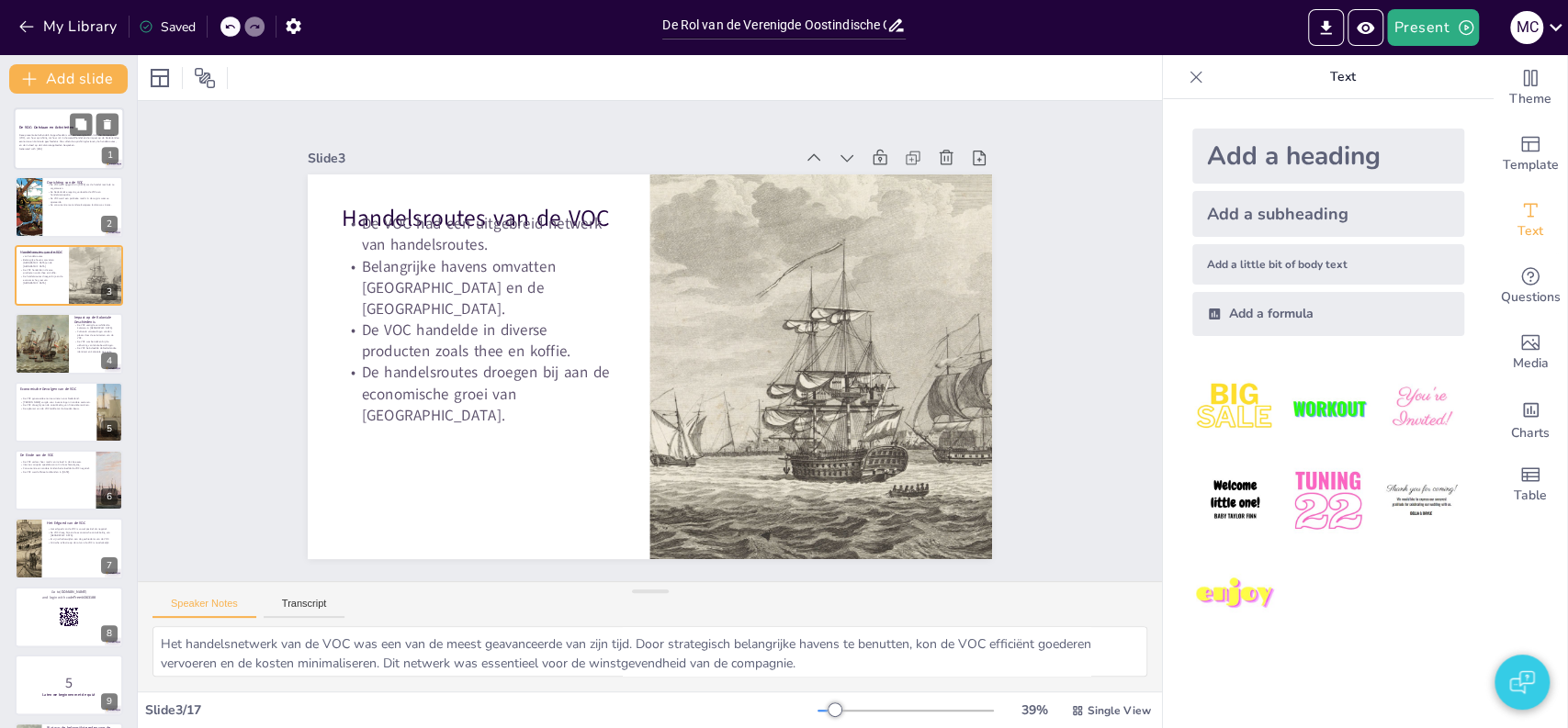
checkbox input "true"
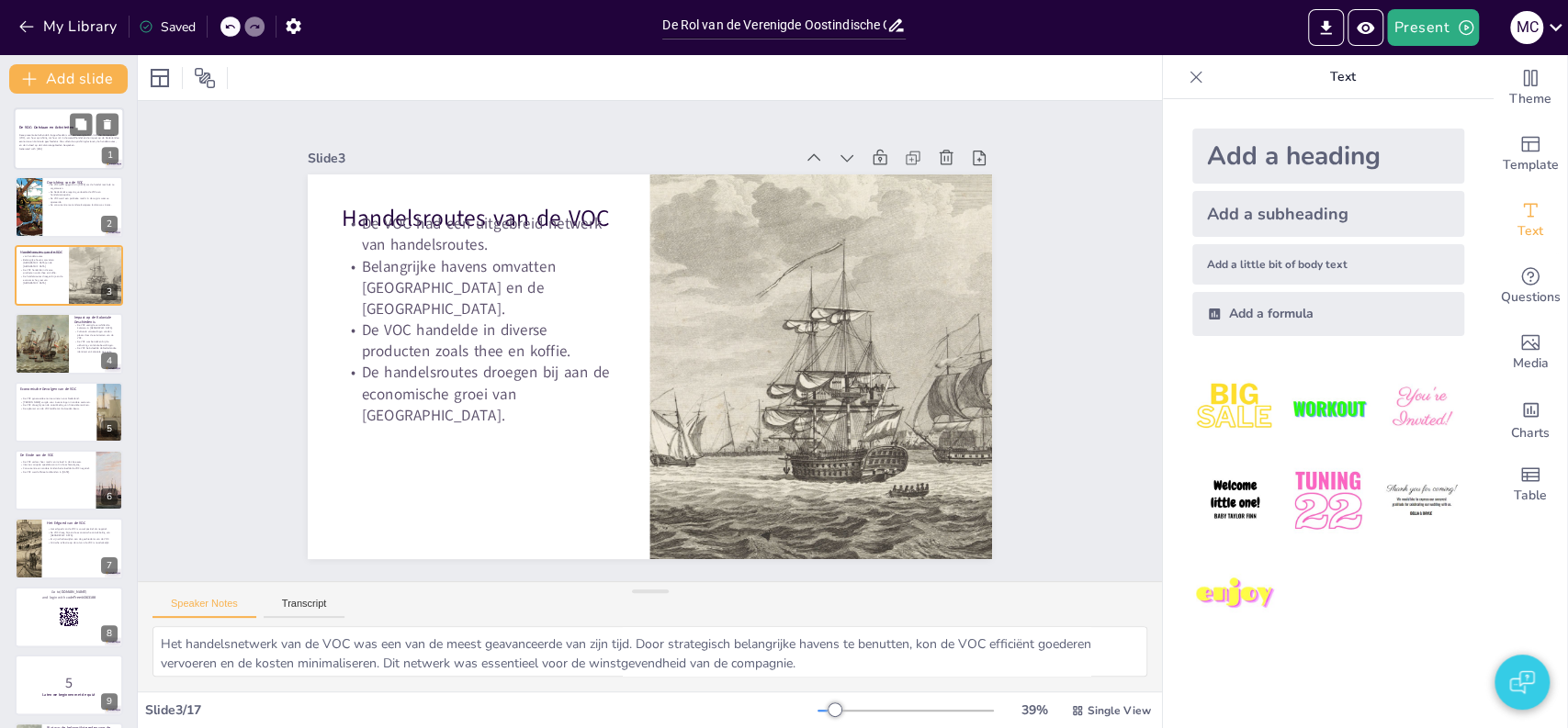
checkbox input "true"
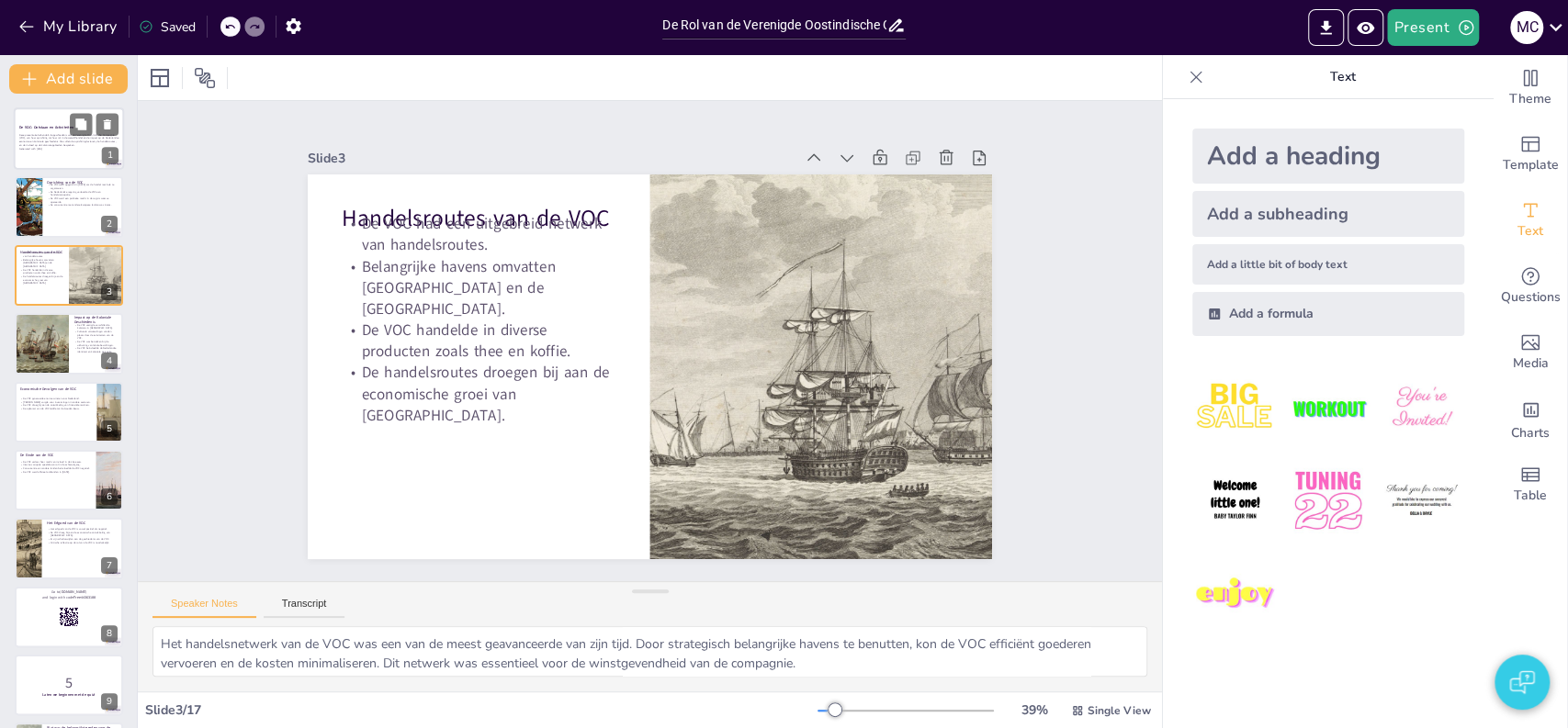
checkbox input "true"
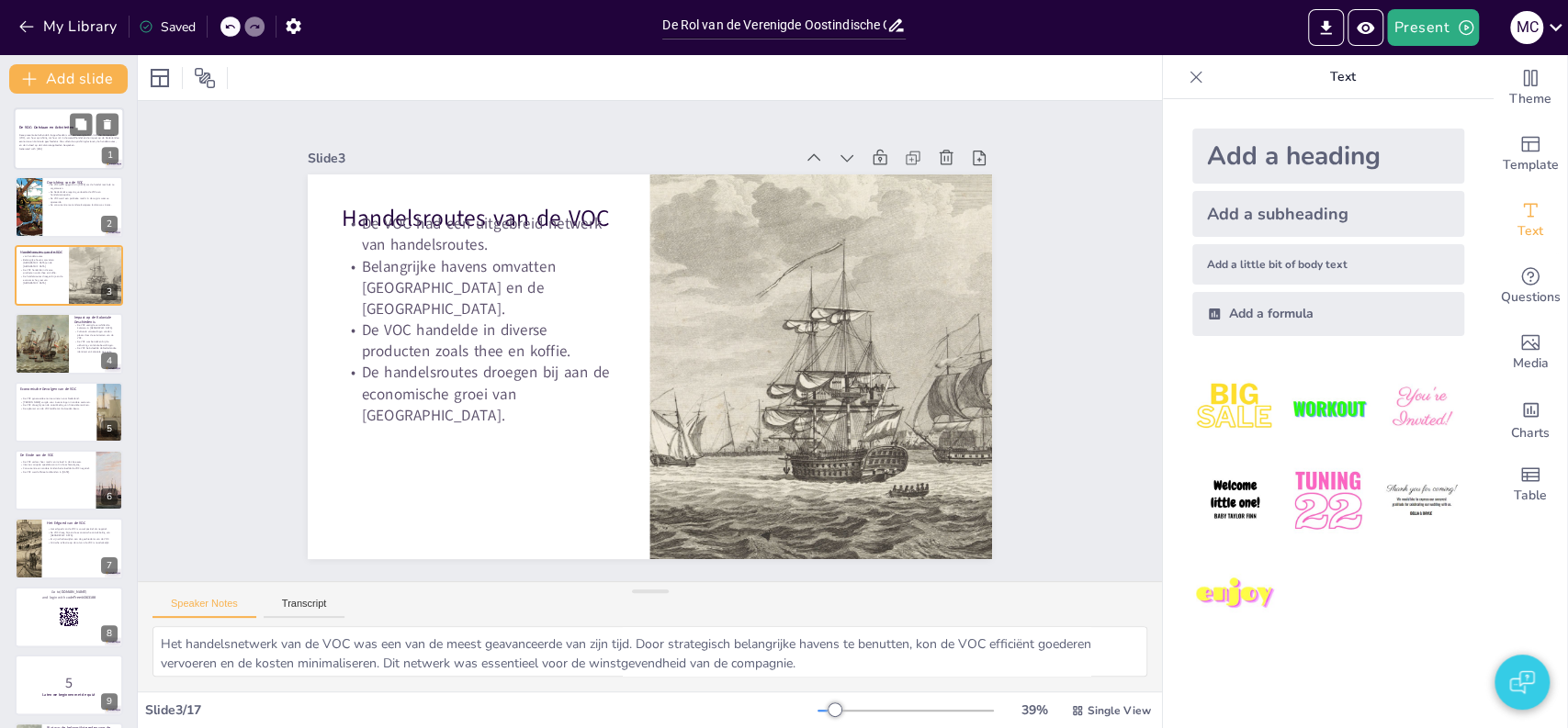
checkbox input "true"
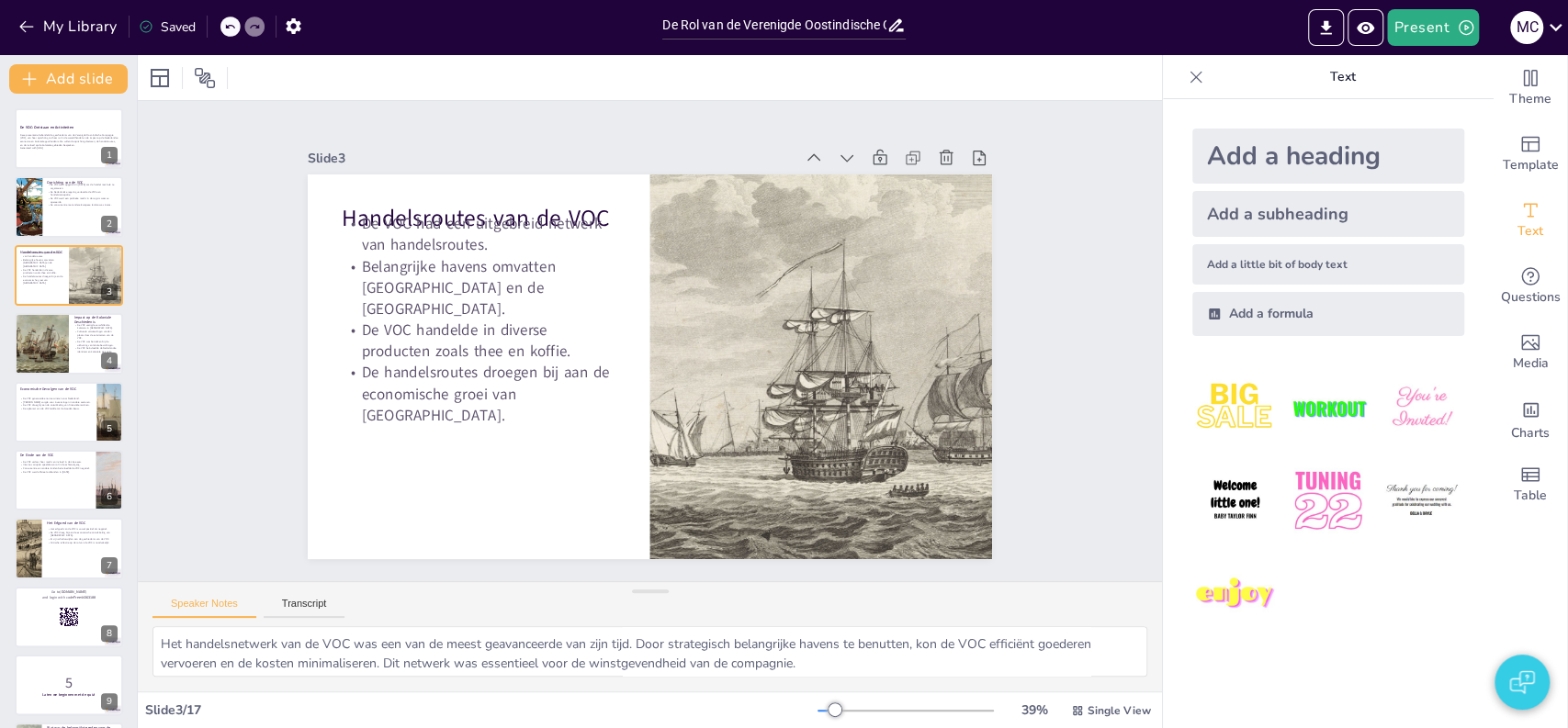
checkbox input "true"
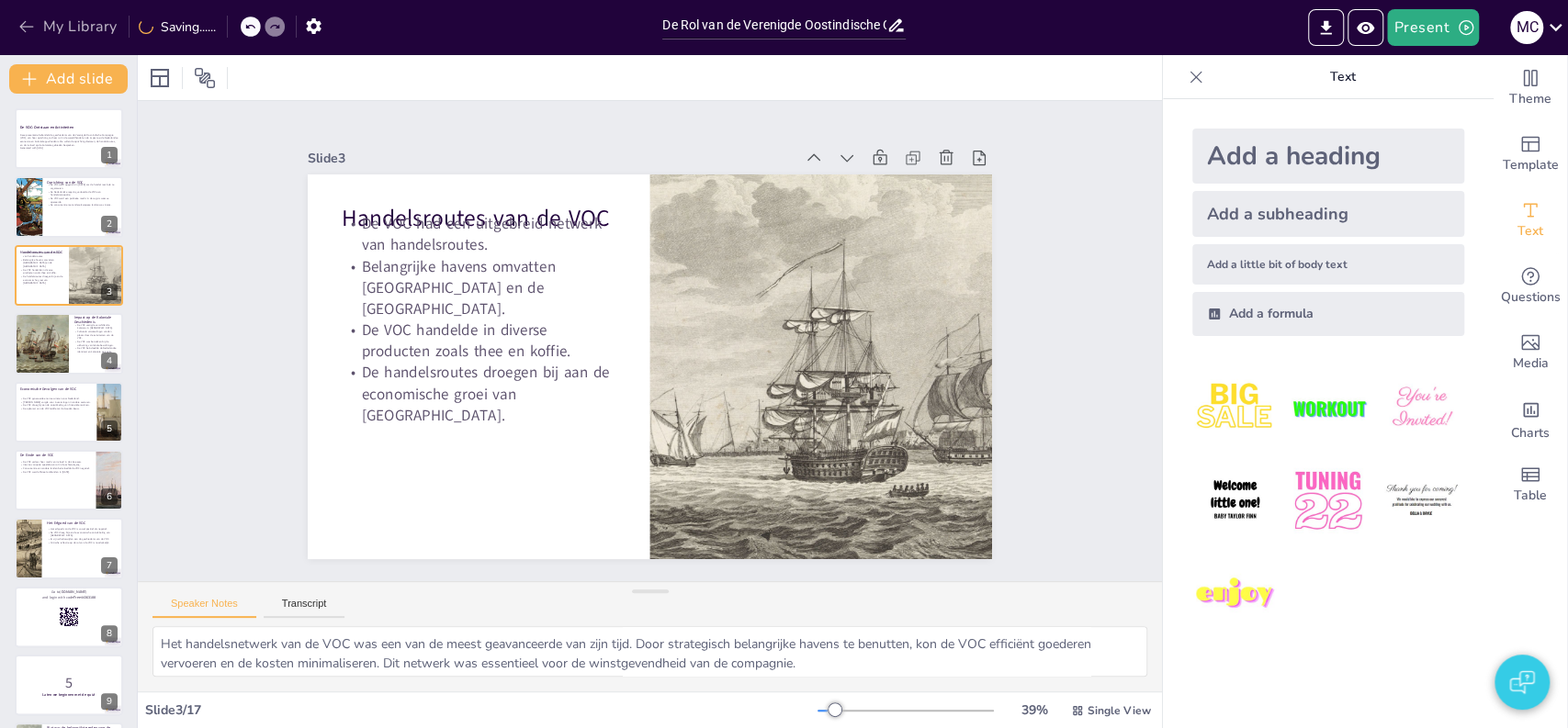
click at [67, 22] on button "My Library" at bounding box center [68, 27] width 111 height 29
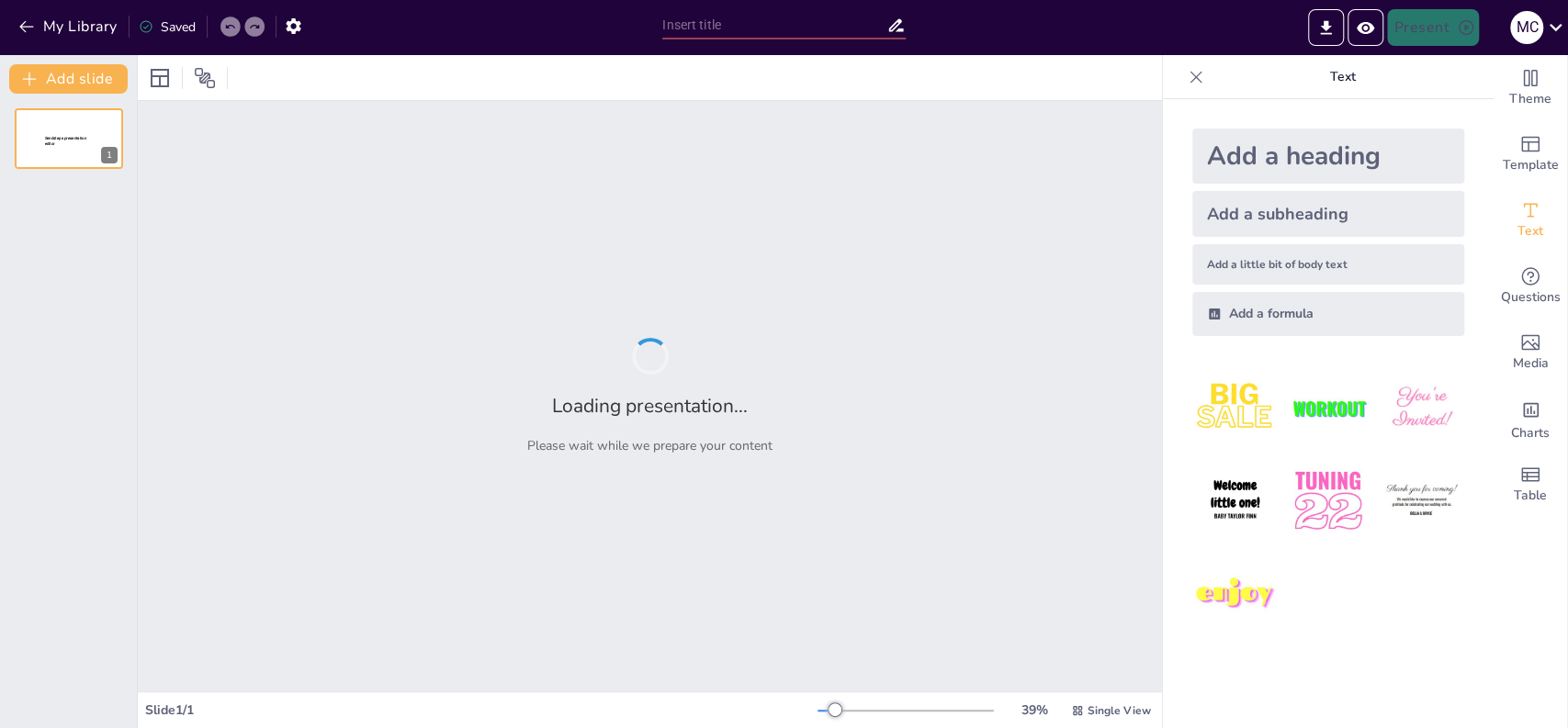
type input "De Oprichting en Structuur van de VOC: Een Historisch Overzicht"
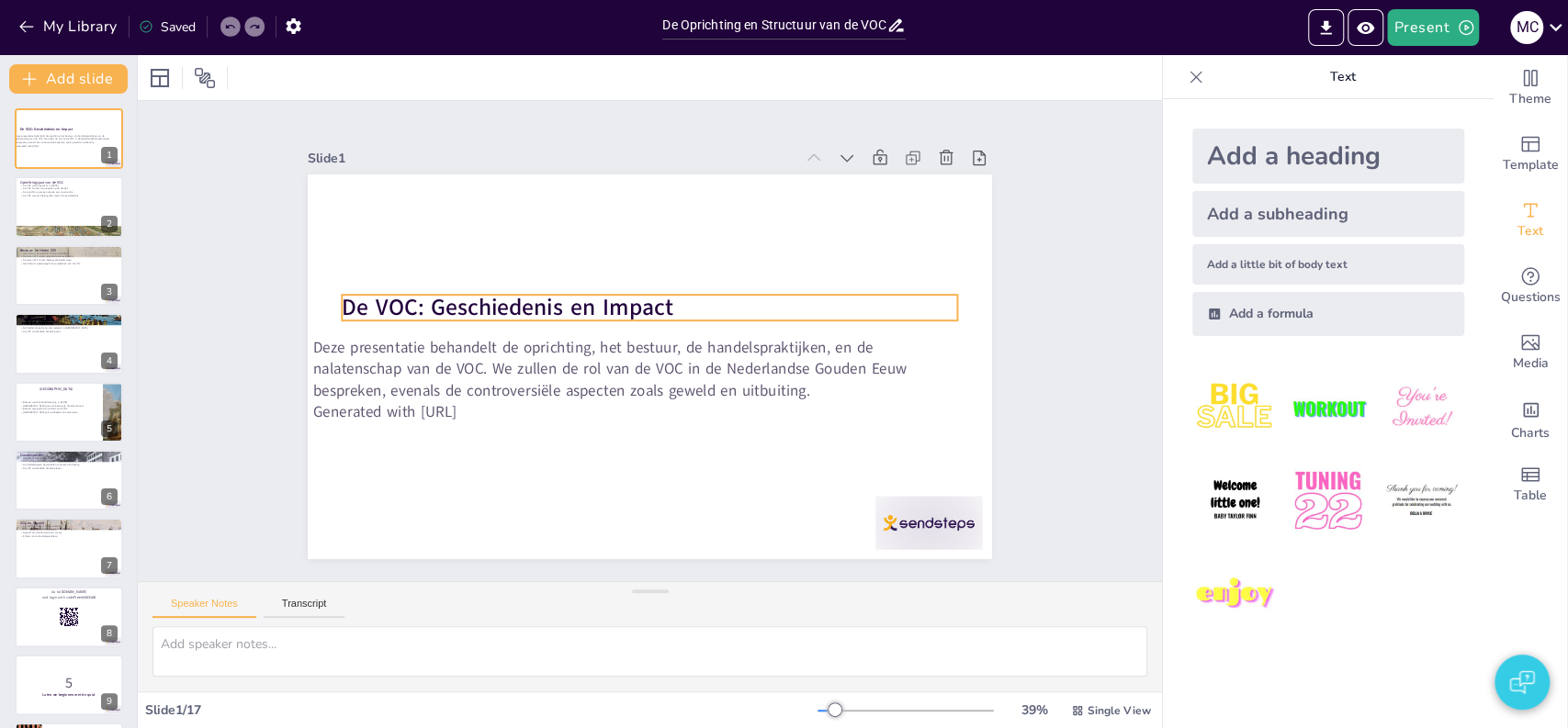
checkbox input "true"
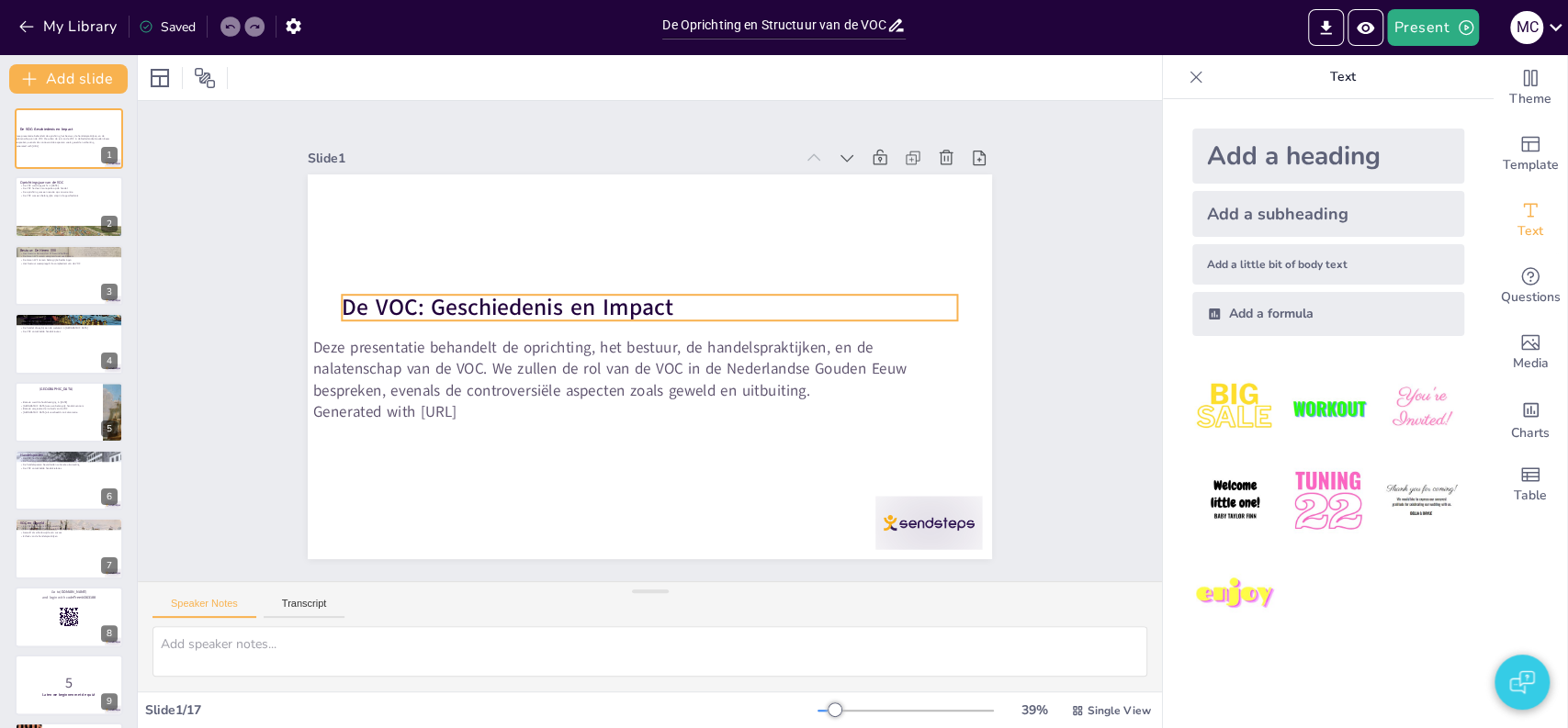
checkbox input "true"
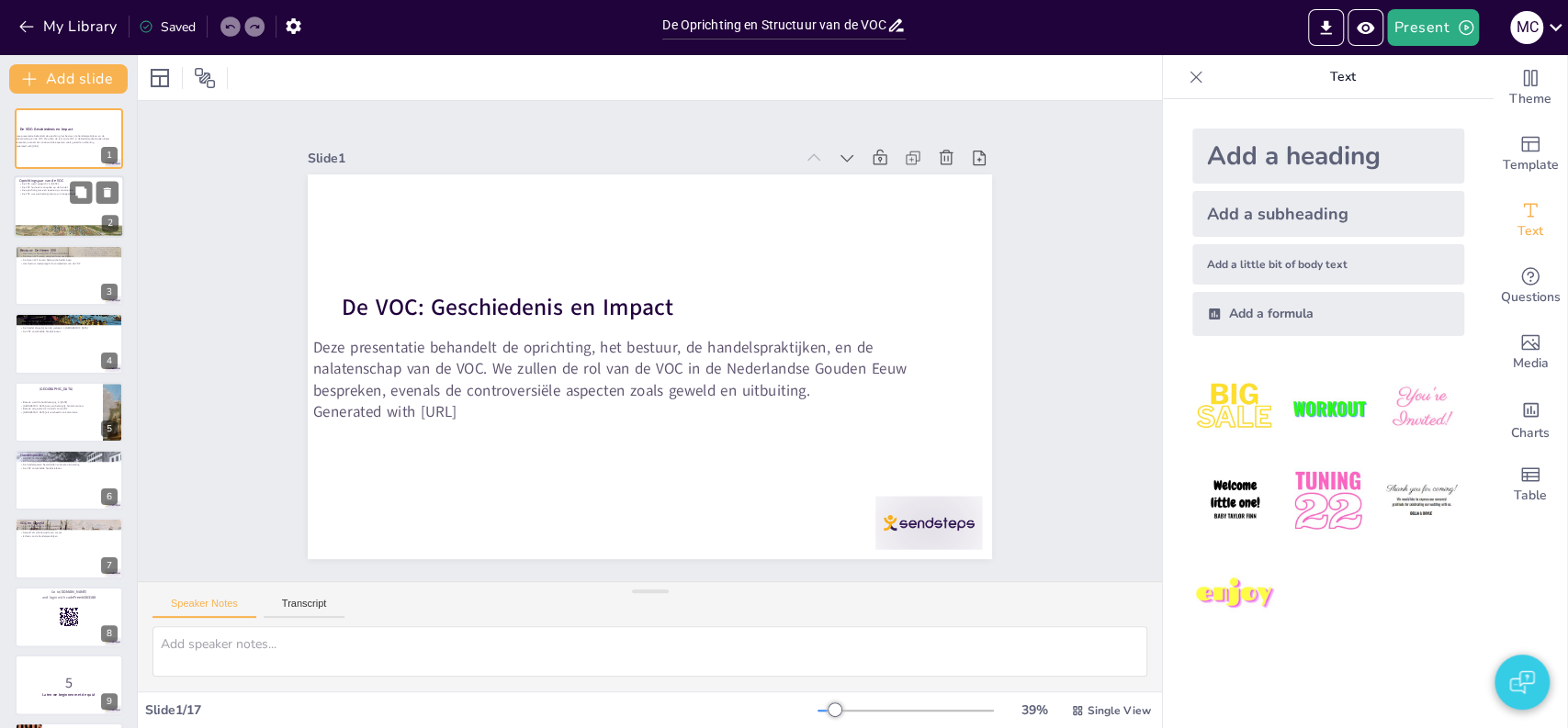
checkbox input "true"
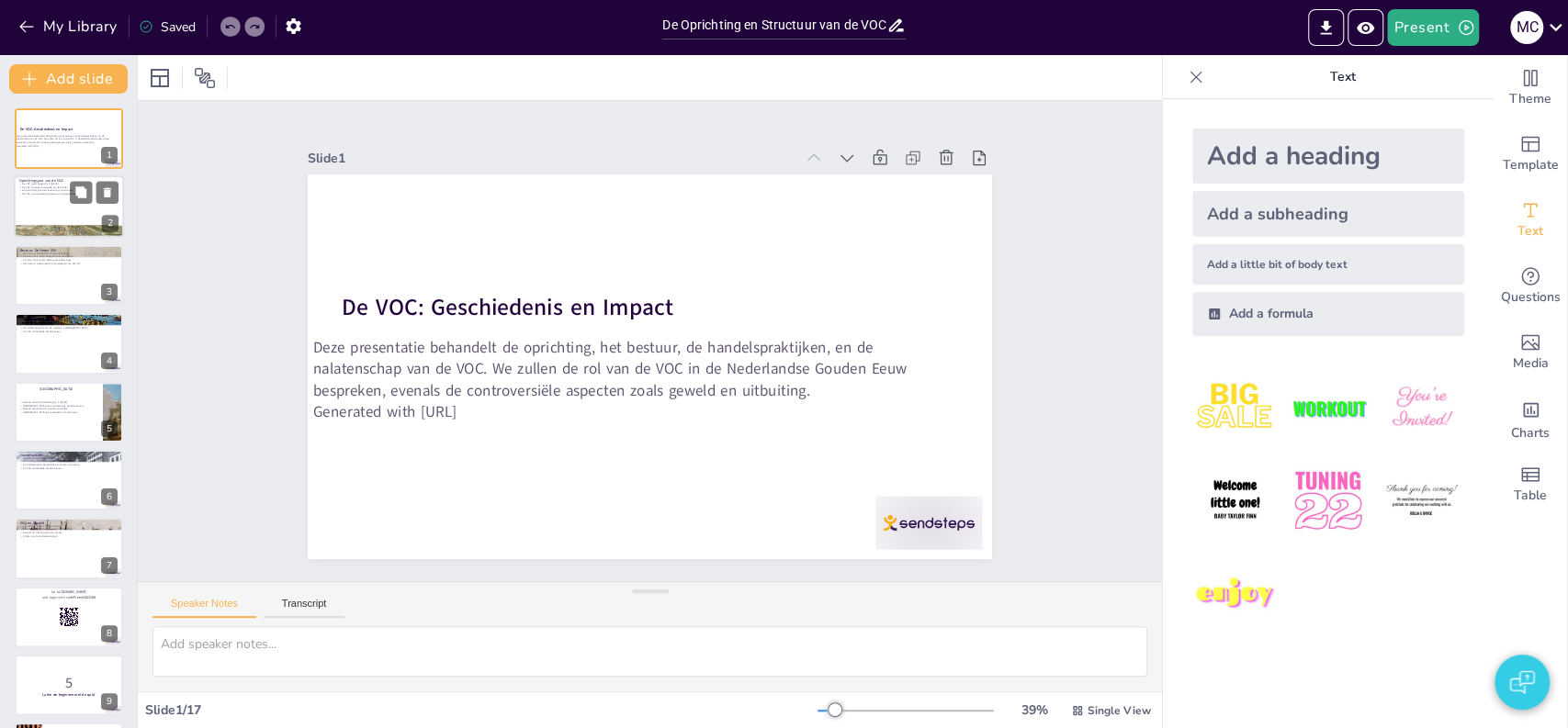
checkbox input "true"
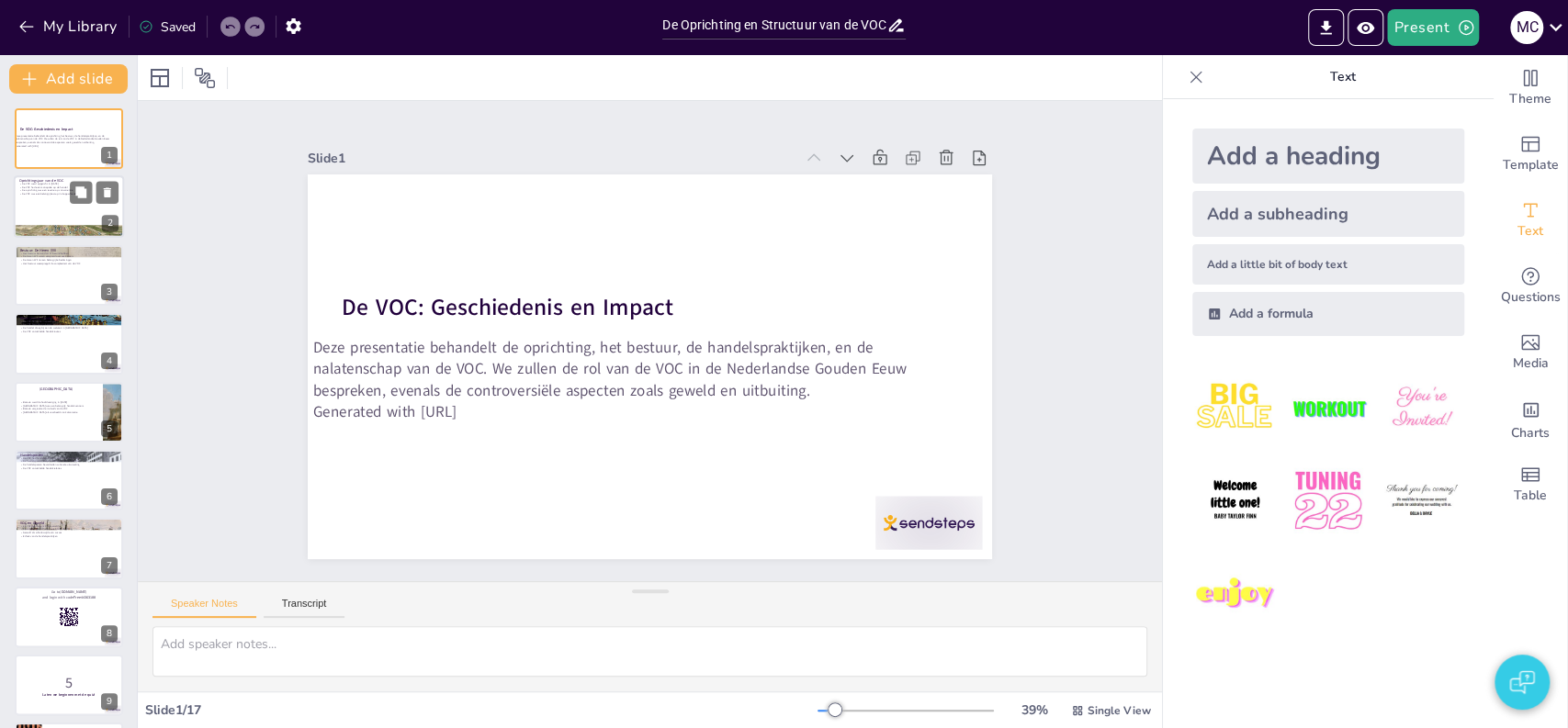
checkbox input "true"
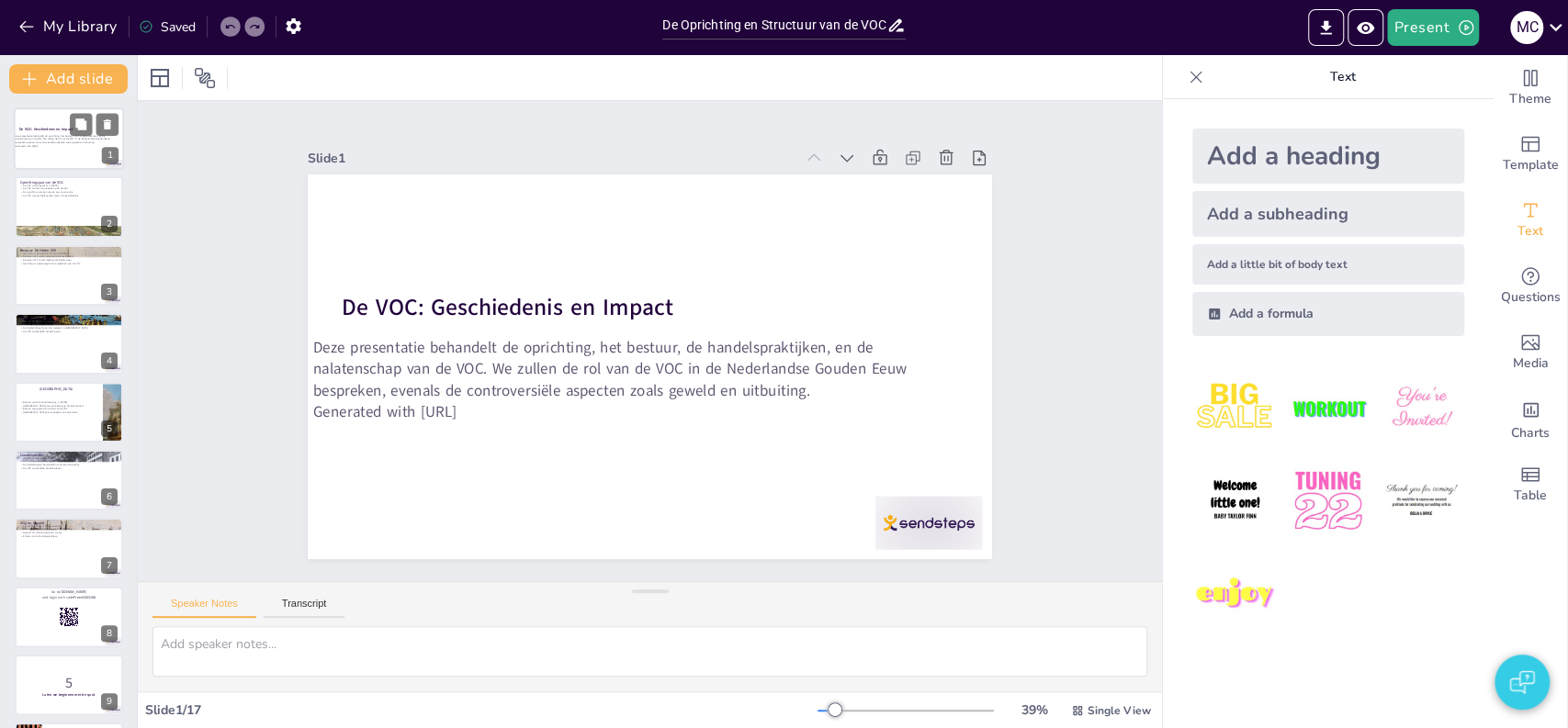
checkbox input "true"
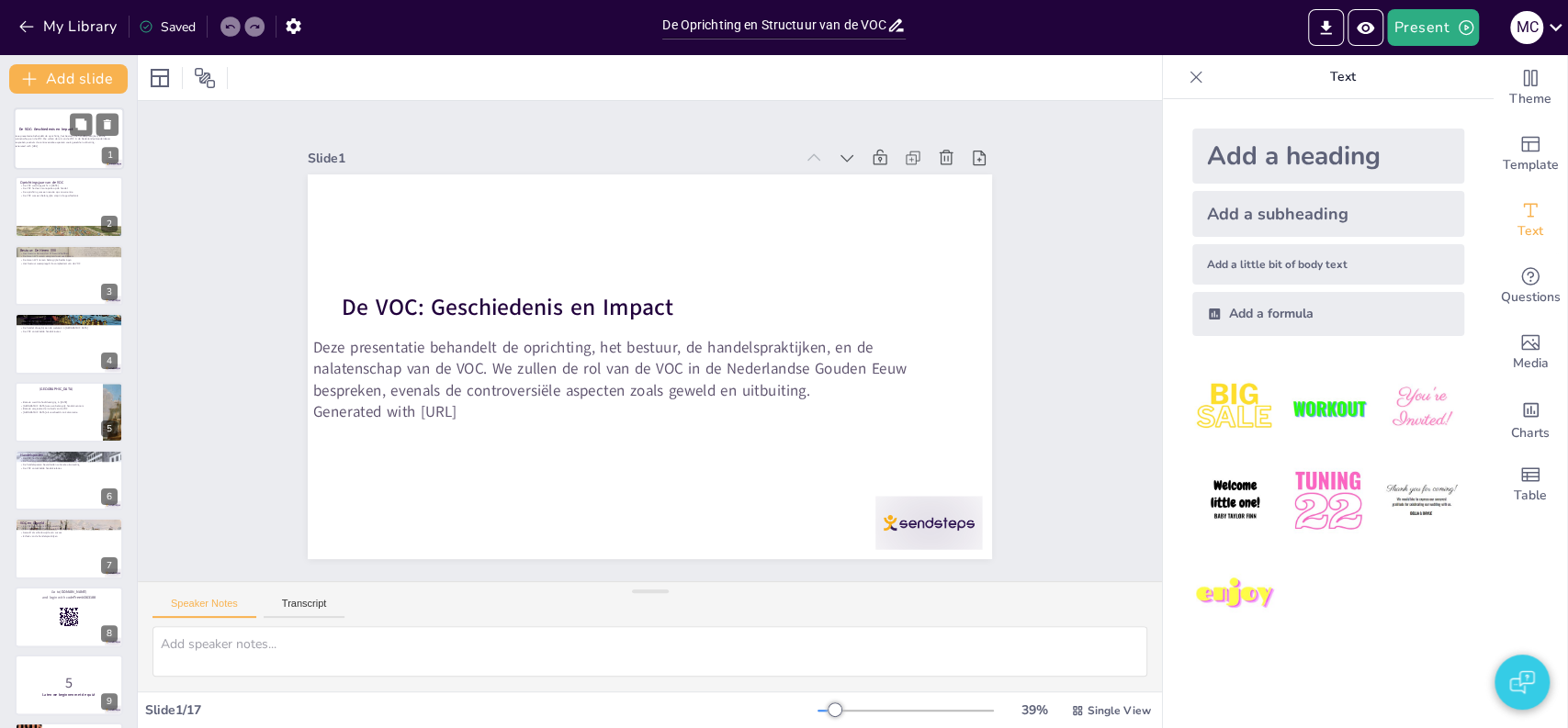
checkbox input "true"
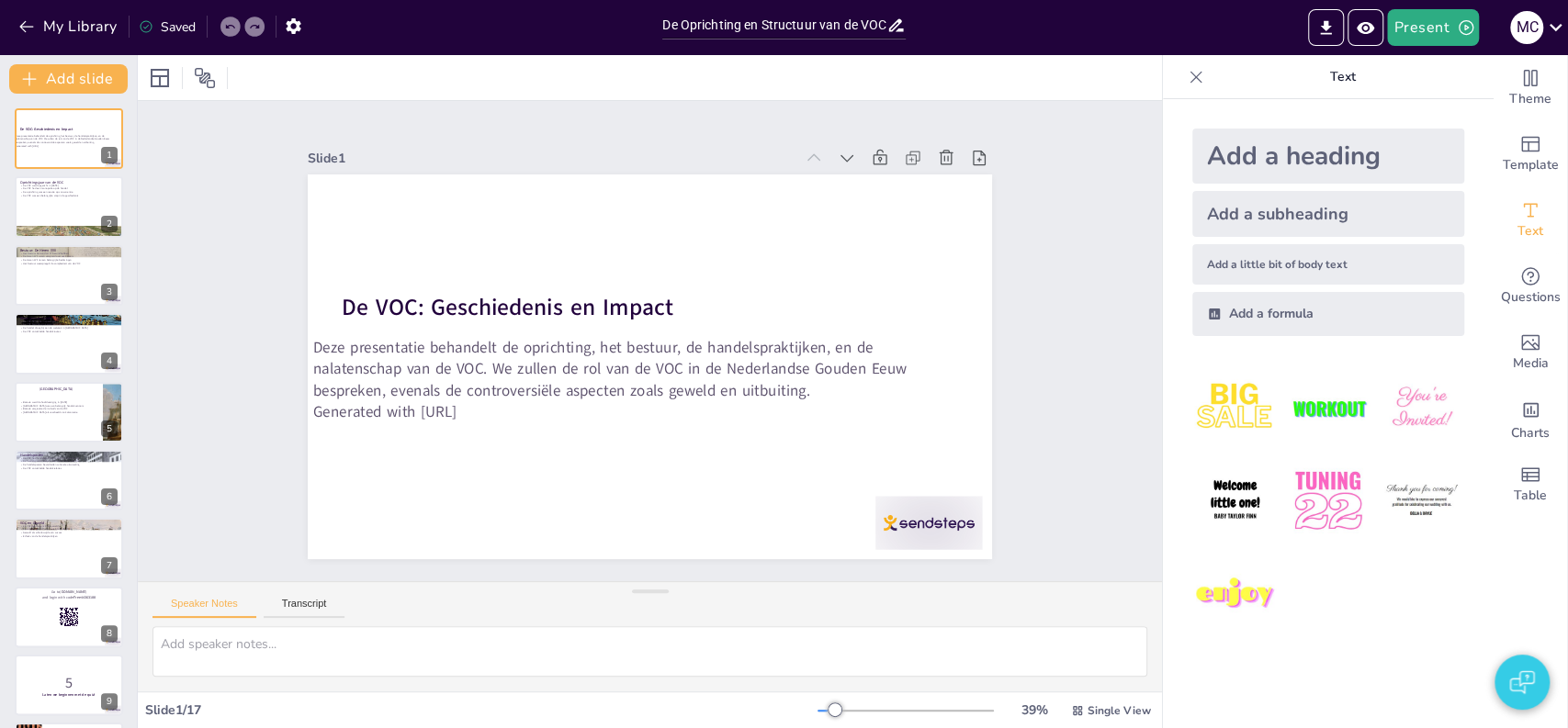
checkbox input "true"
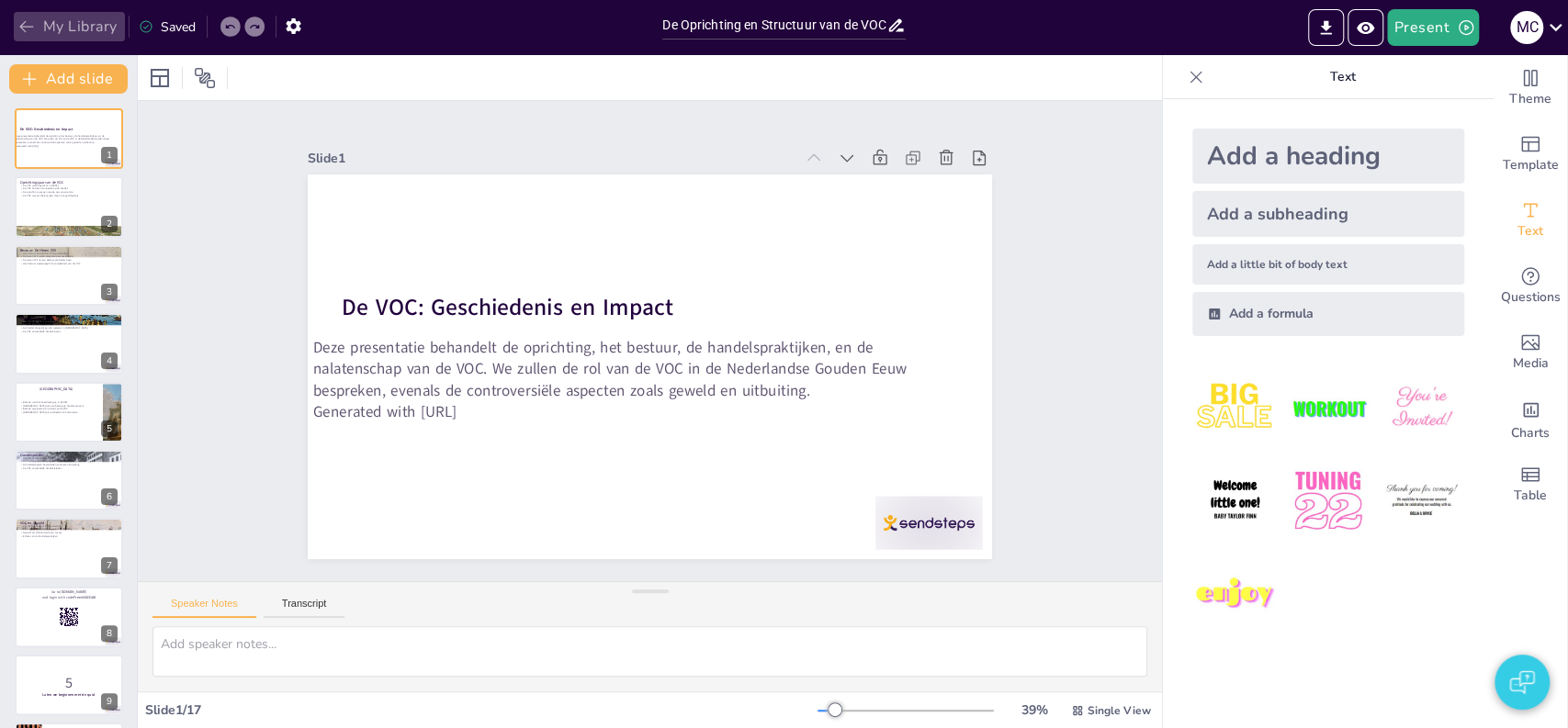
click at [62, 34] on button "My Library" at bounding box center [68, 27] width 111 height 29
